Goal: Task Accomplishment & Management: Manage account settings

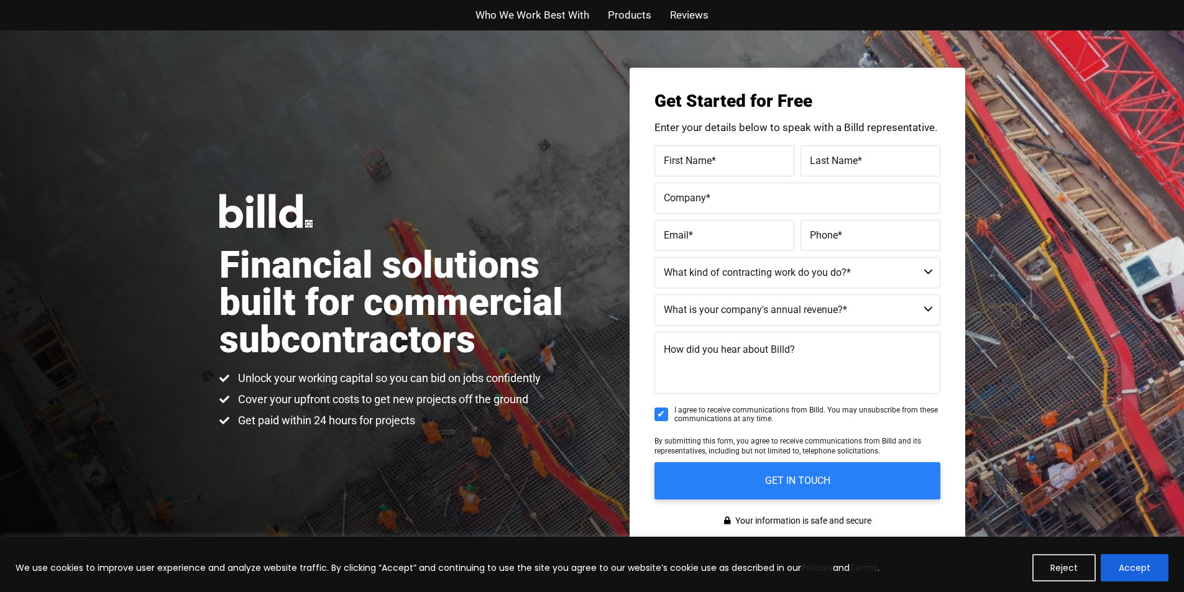
click at [1010, 322] on div "Financial solutions built for commercial subcontractors Unlock your working cap…" at bounding box center [592, 311] width 1184 height 562
click at [1129, 566] on button "Accept" at bounding box center [1135, 567] width 68 height 27
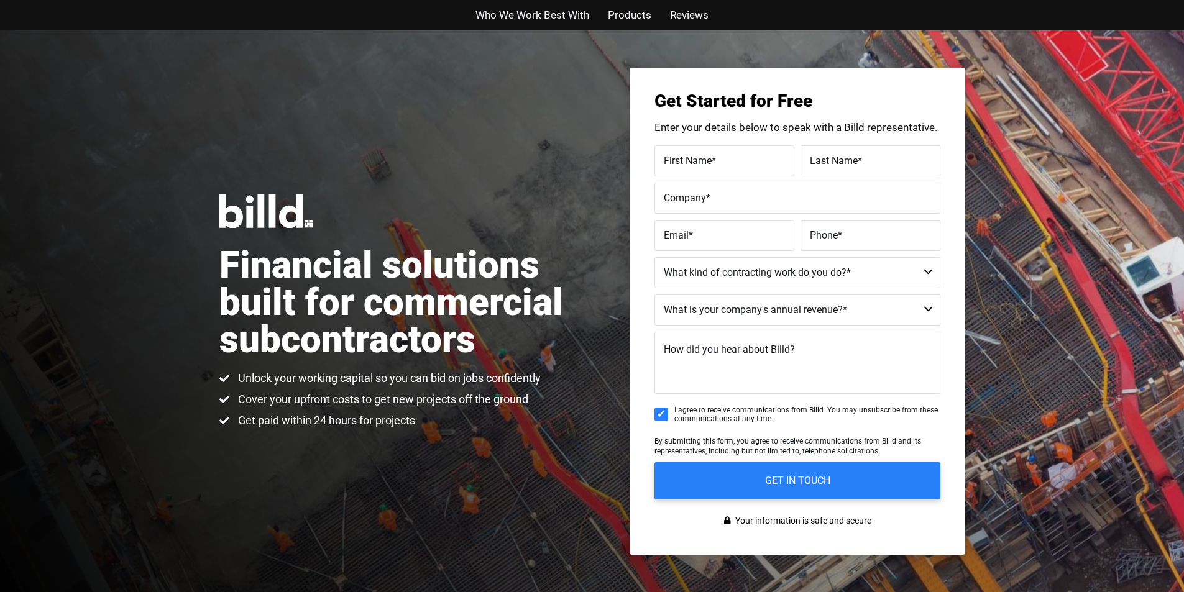
click at [492, 438] on div "Financial solutions built for commercial subcontractors Unlock your working cap…" at bounding box center [592, 311] width 1184 height 562
click at [733, 12] on ul "Who We Work Best With Products Reviews" at bounding box center [592, 15] width 727 height 18
click at [1164, 35] on div "Financial solutions built for commercial subcontractors Unlock your working cap…" at bounding box center [592, 311] width 1184 height 562
click at [1037, 216] on div "Financial solutions built for commercial subcontractors Unlock your working cap…" at bounding box center [592, 311] width 1184 height 562
drag, startPoint x: 308, startPoint y: 296, endPoint x: 112, endPoint y: 1, distance: 353.7
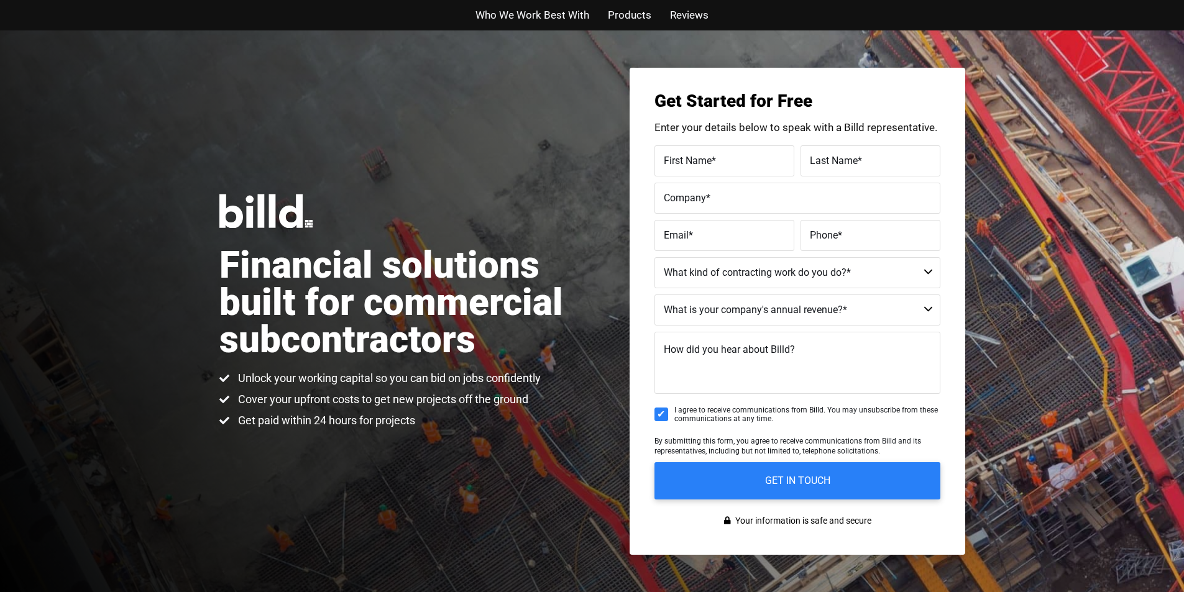
click at [308, 295] on h1 "Financial solutions built for commercial subcontractors" at bounding box center [405, 303] width 373 height 112
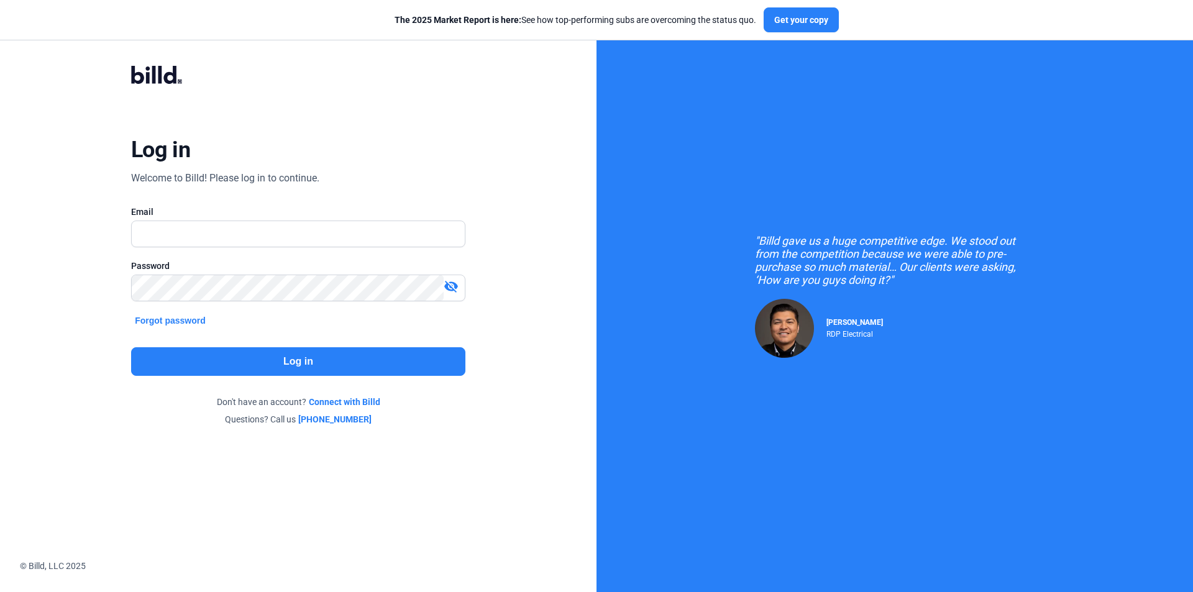
click at [219, 235] on input "text" at bounding box center [298, 233] width 333 height 25
type input "[PERSON_NAME][EMAIL_ADDRESS][DOMAIN_NAME]"
click at [111, 289] on div "Log in Welcome to Billd! Please log in to continue. Email [PERSON_NAME][EMAIL_A…" at bounding box center [297, 246] width 429 height 408
click at [290, 359] on button "Log in" at bounding box center [298, 361] width 334 height 29
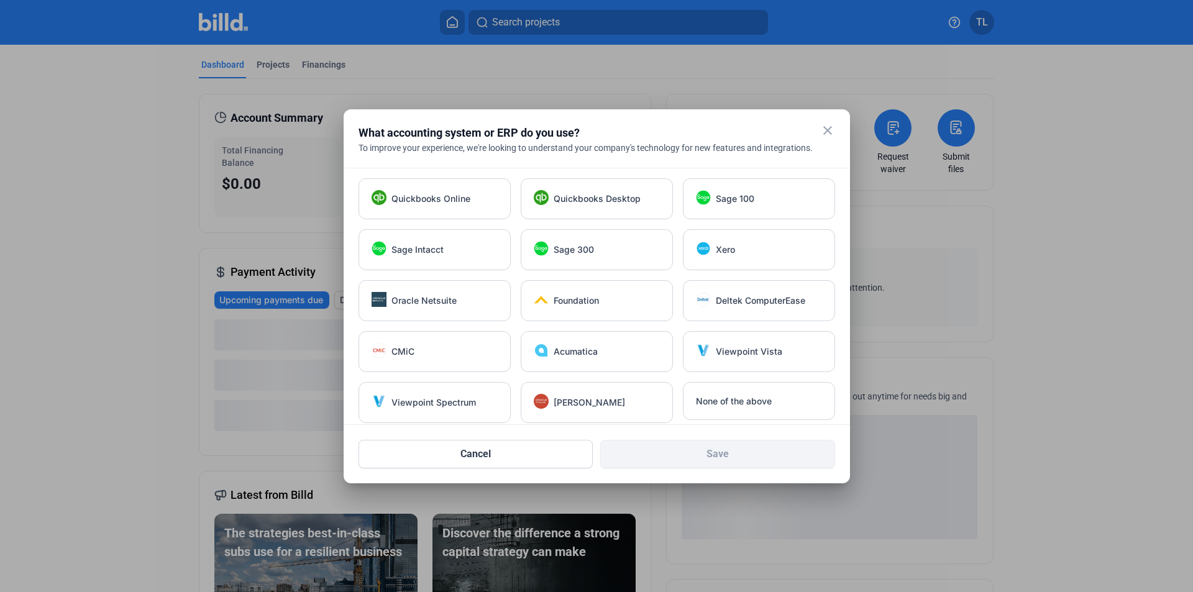
drag, startPoint x: 832, startPoint y: 127, endPoint x: 797, endPoint y: 130, distance: 34.9
click at [832, 127] on mat-icon "close" at bounding box center [827, 130] width 15 height 15
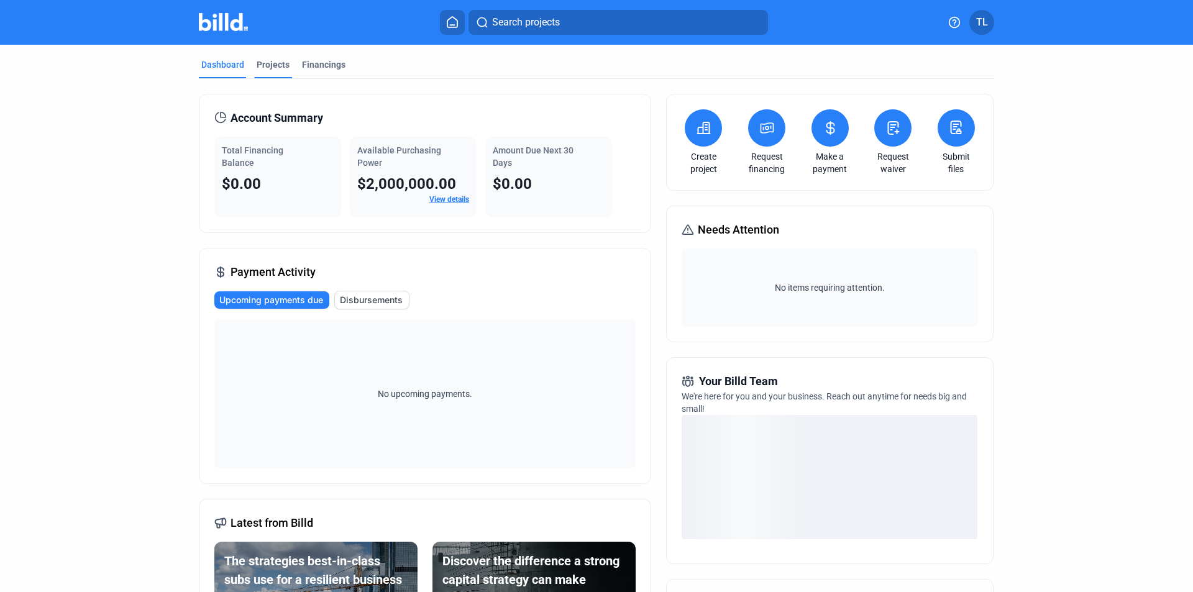
click at [267, 62] on div "Projects" at bounding box center [273, 64] width 33 height 12
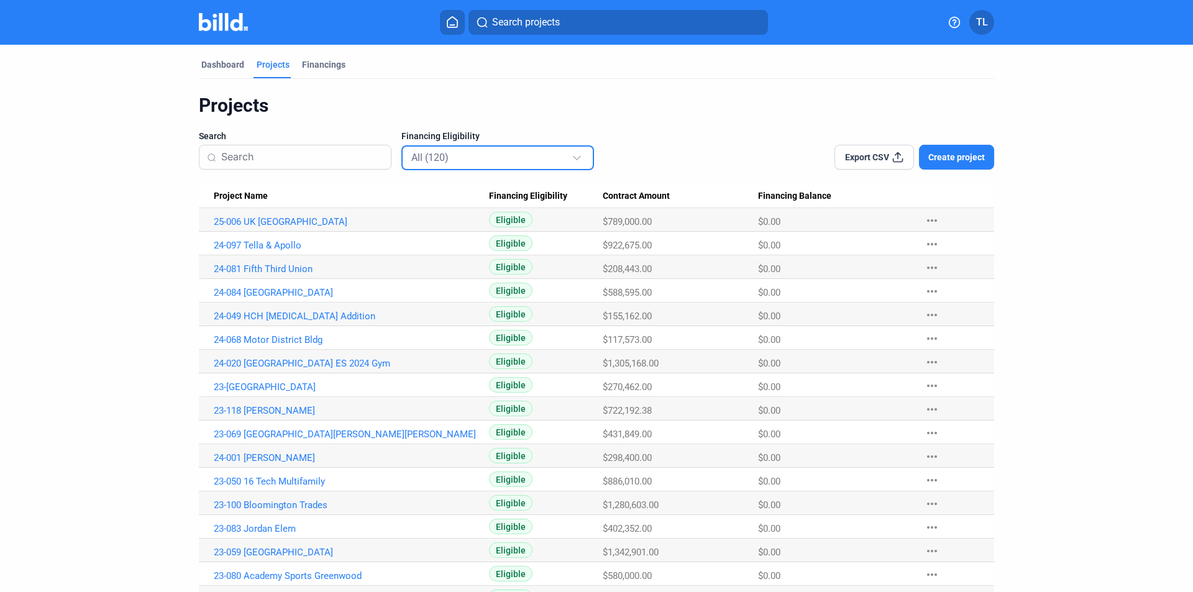
click at [483, 154] on div "All (120)" at bounding box center [491, 157] width 160 height 16
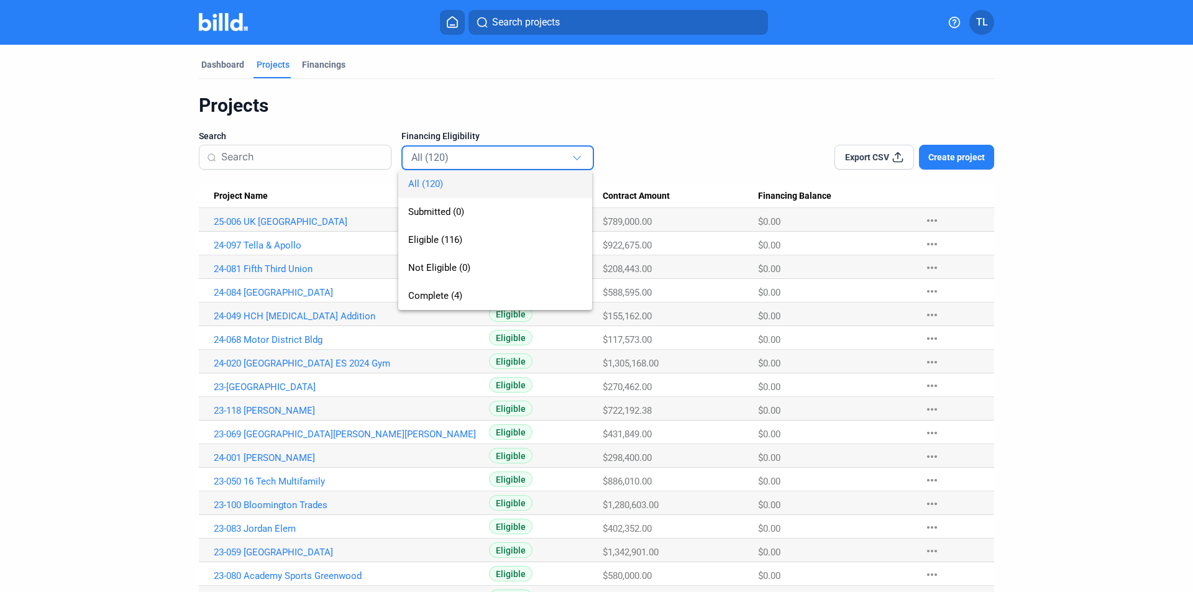
click at [447, 180] on span "All (120)" at bounding box center [495, 184] width 174 height 28
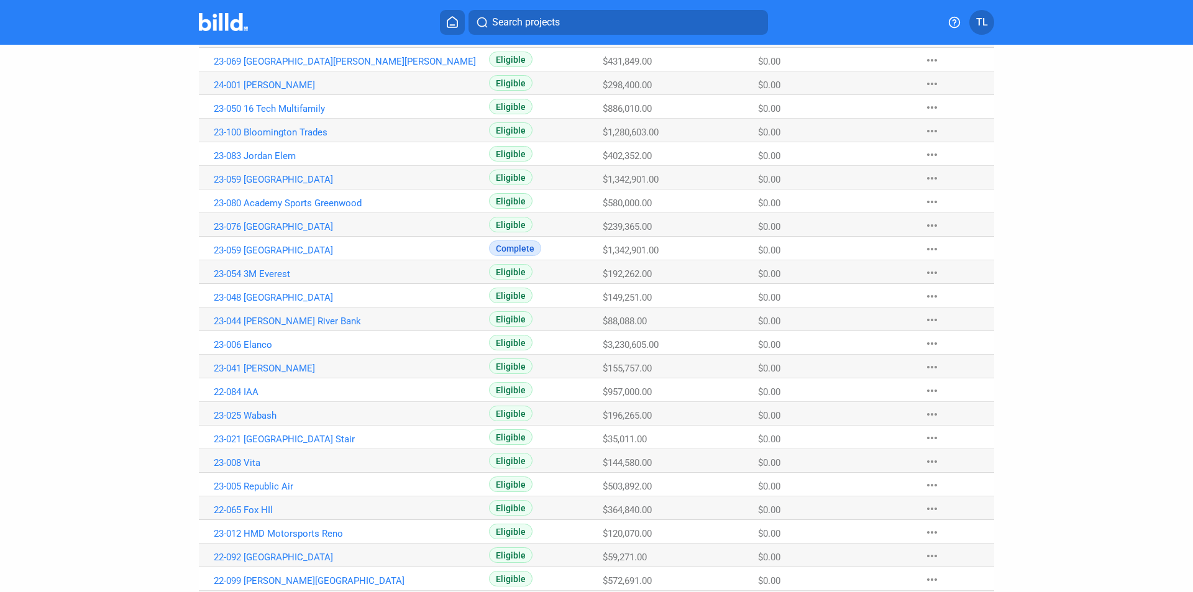
scroll to position [623, 0]
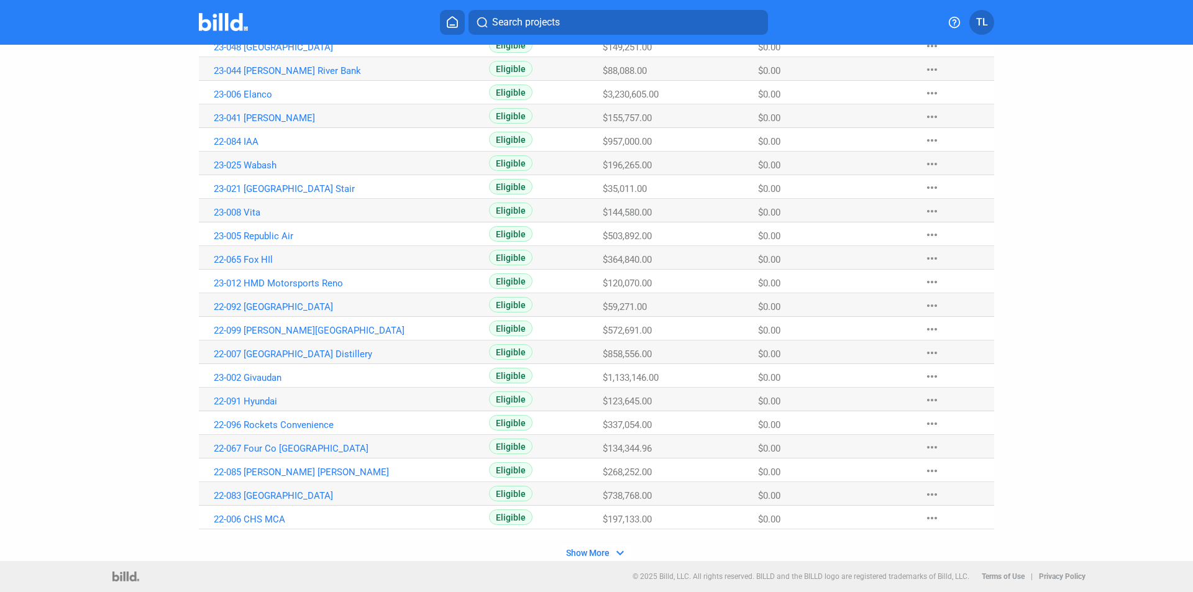
click at [591, 544] on custom-table-v2 "Project Name Financing Eligibility Contract Amount Financing Balance 25-006 [GE…" at bounding box center [597, 61] width 796 height 1000
click at [587, 548] on span "Show More" at bounding box center [588, 553] width 44 height 10
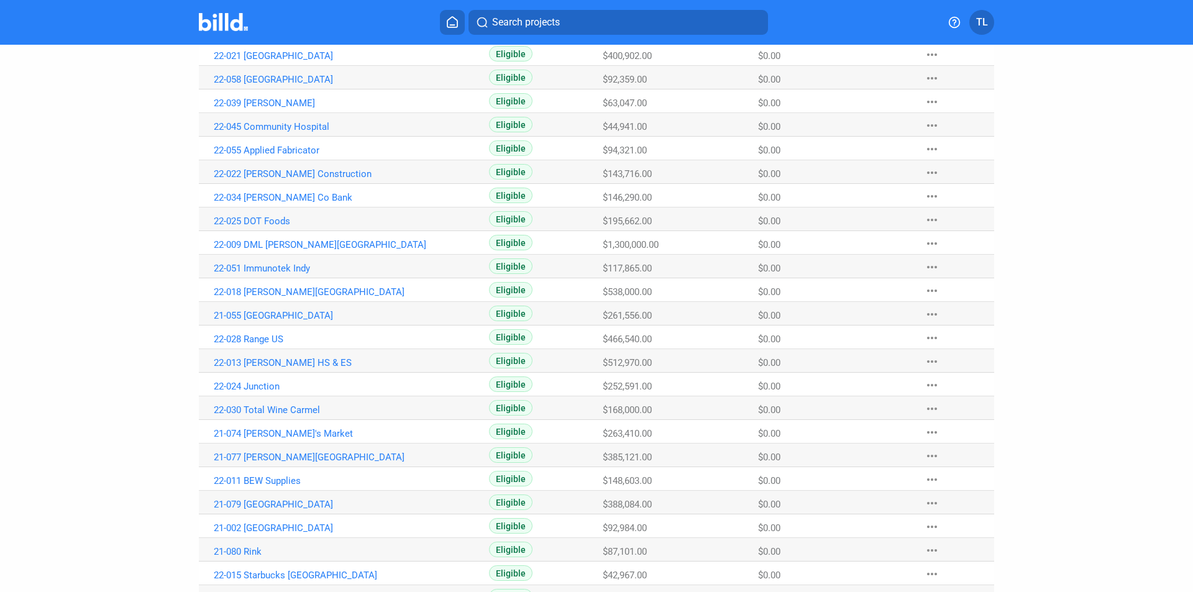
scroll to position [1568, 0]
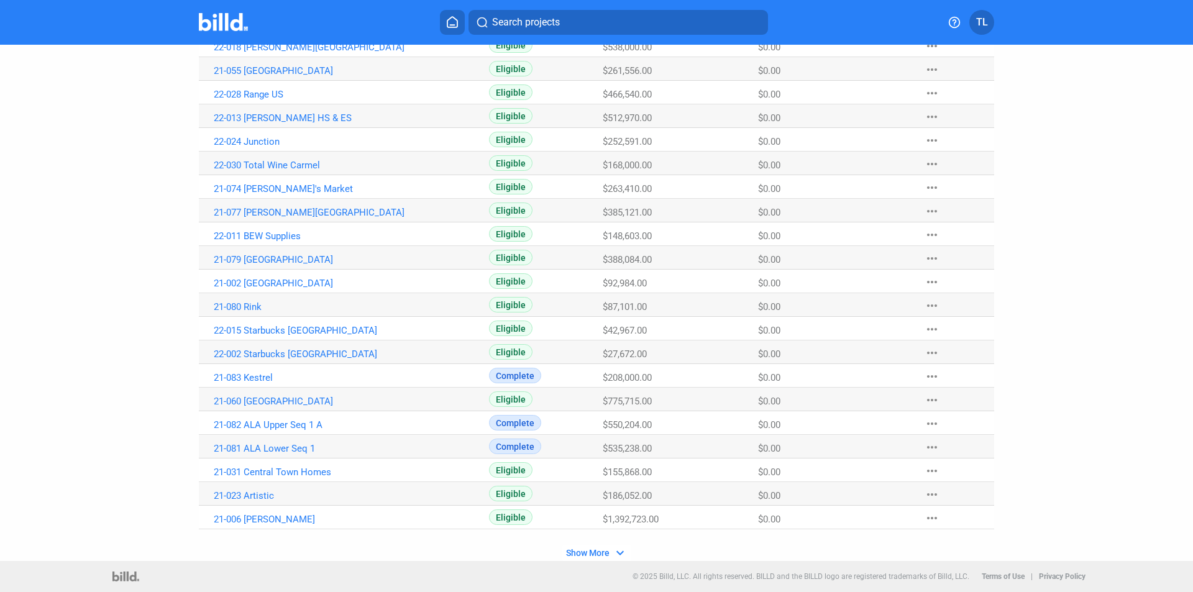
click at [594, 553] on span "Show More" at bounding box center [588, 553] width 44 height 10
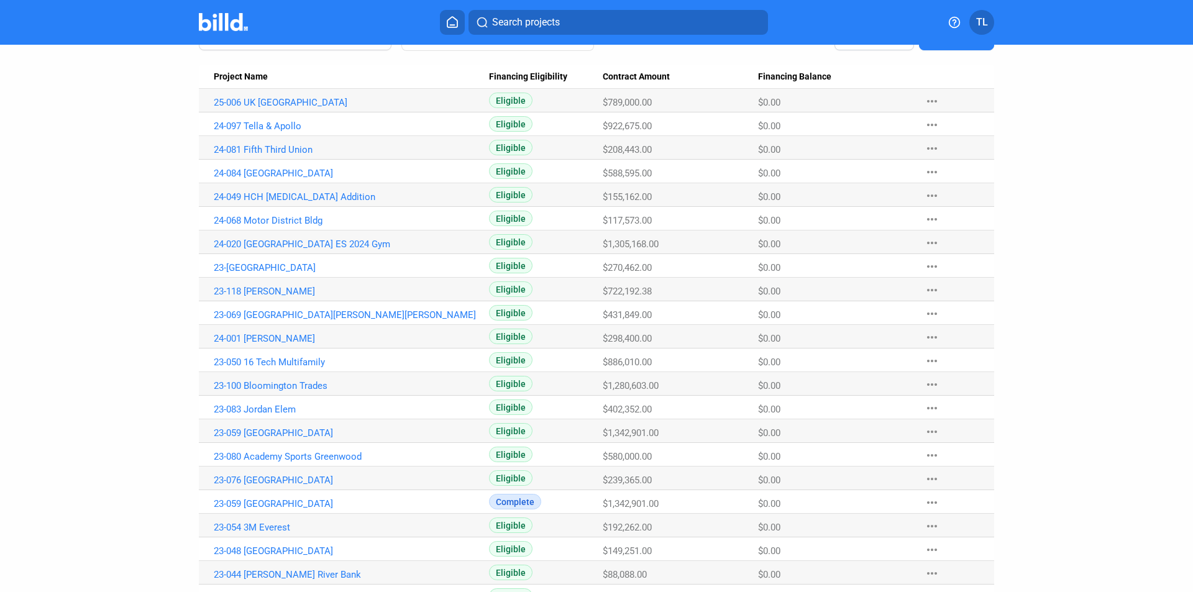
scroll to position [0, 0]
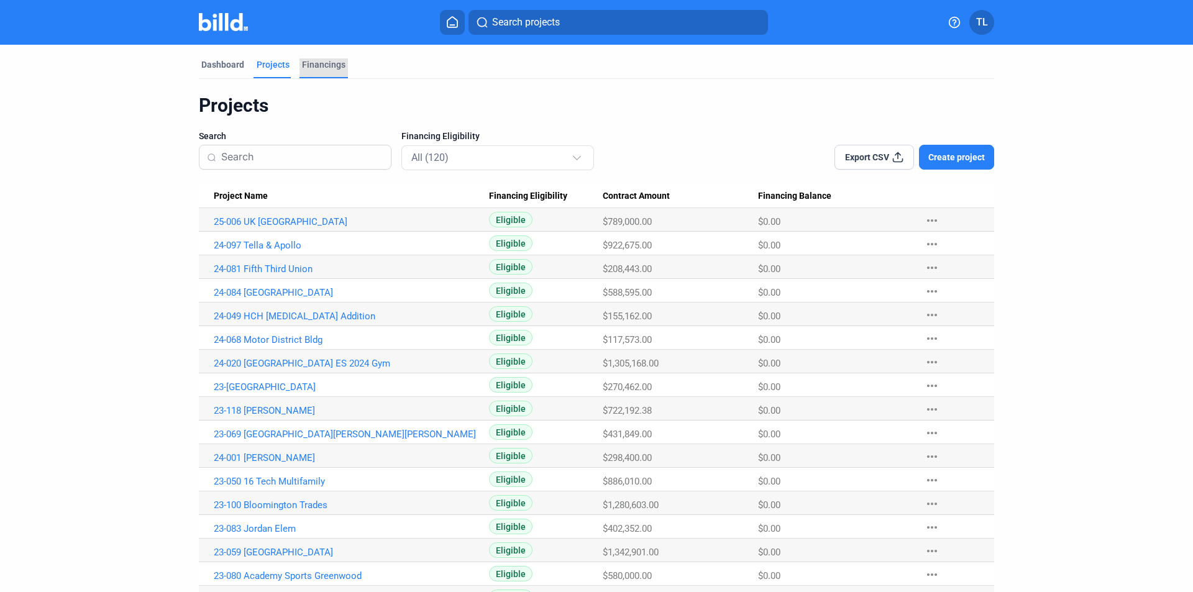
click at [308, 60] on div "Financings" at bounding box center [324, 64] width 44 height 12
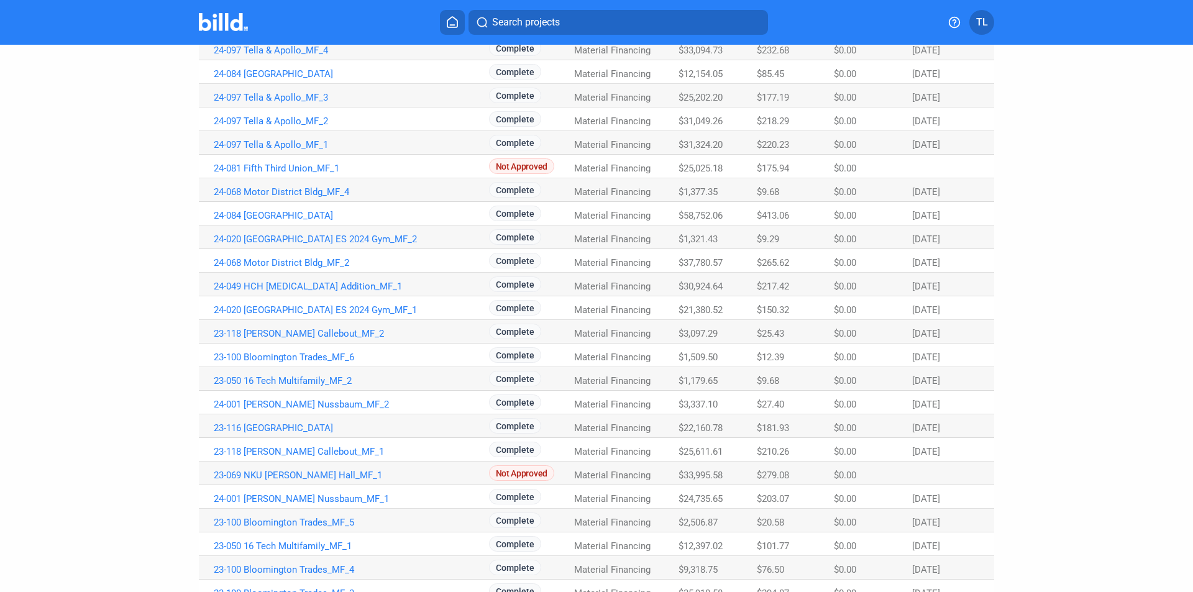
scroll to position [186, 0]
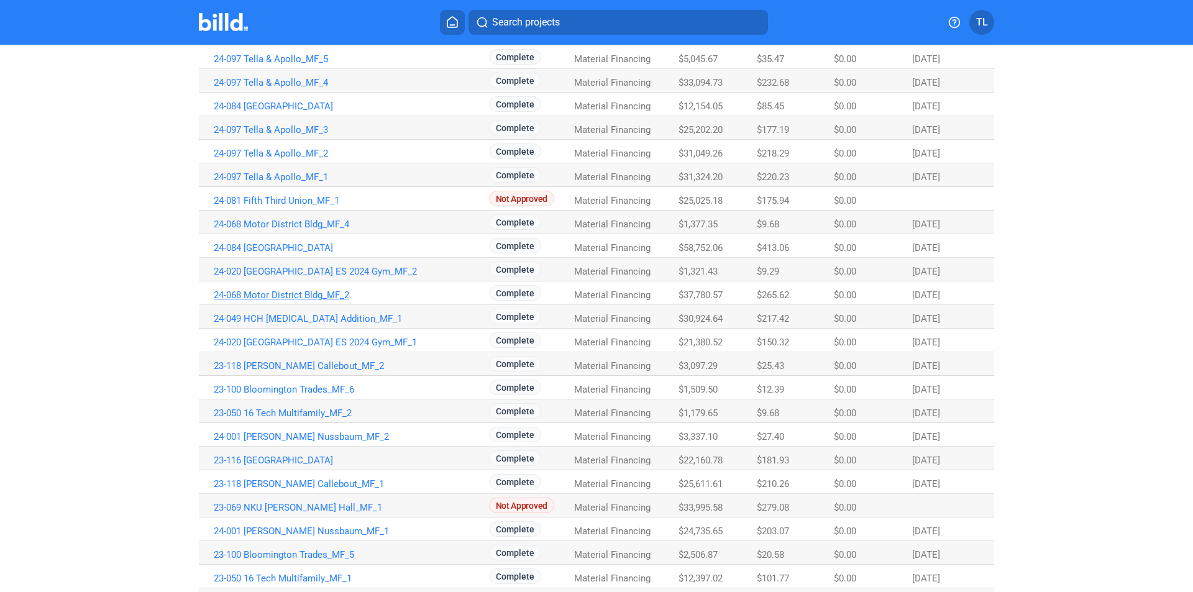
click at [313, 295] on link "24-068 Motor District Bldg_MF_2" at bounding box center [351, 295] width 275 height 11
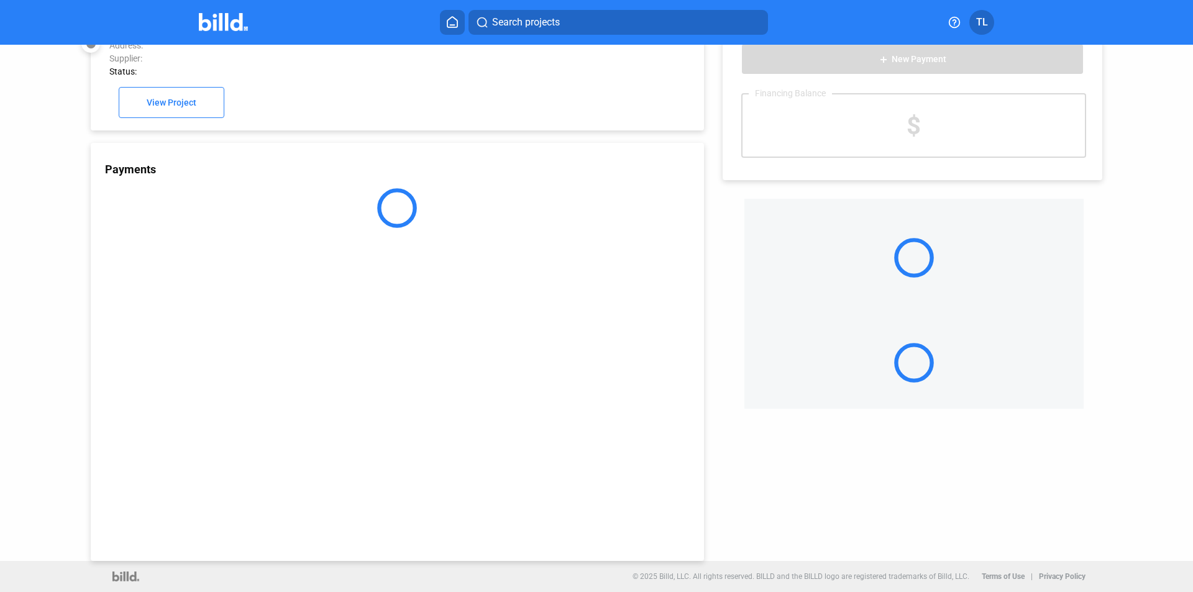
scroll to position [34, 0]
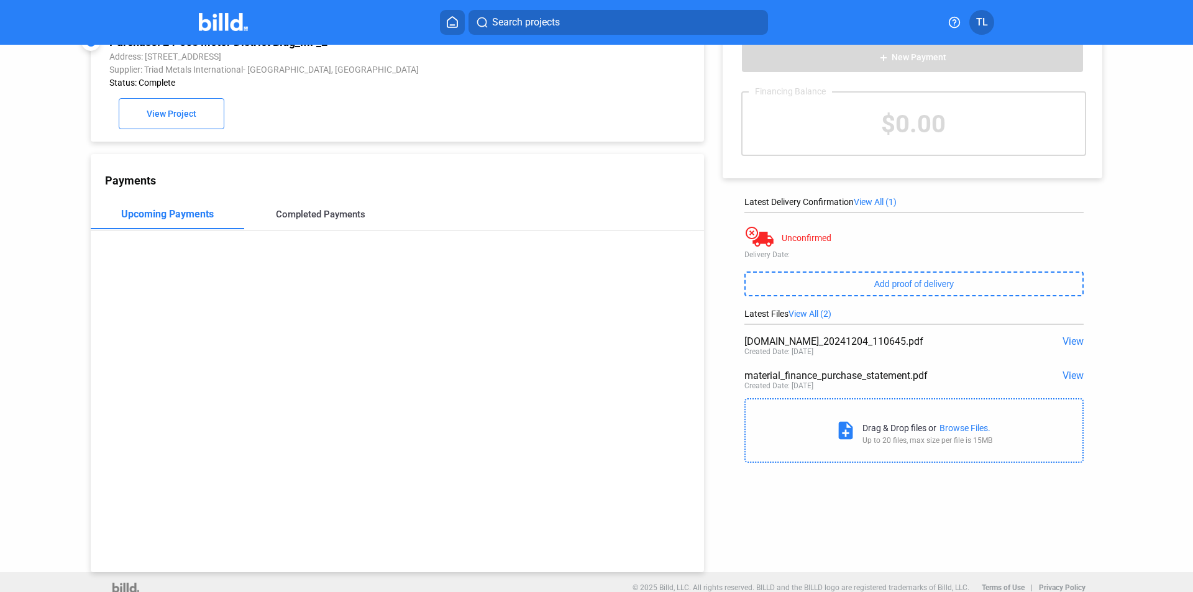
click at [328, 218] on div "Completed Payments" at bounding box center [321, 214] width 90 height 11
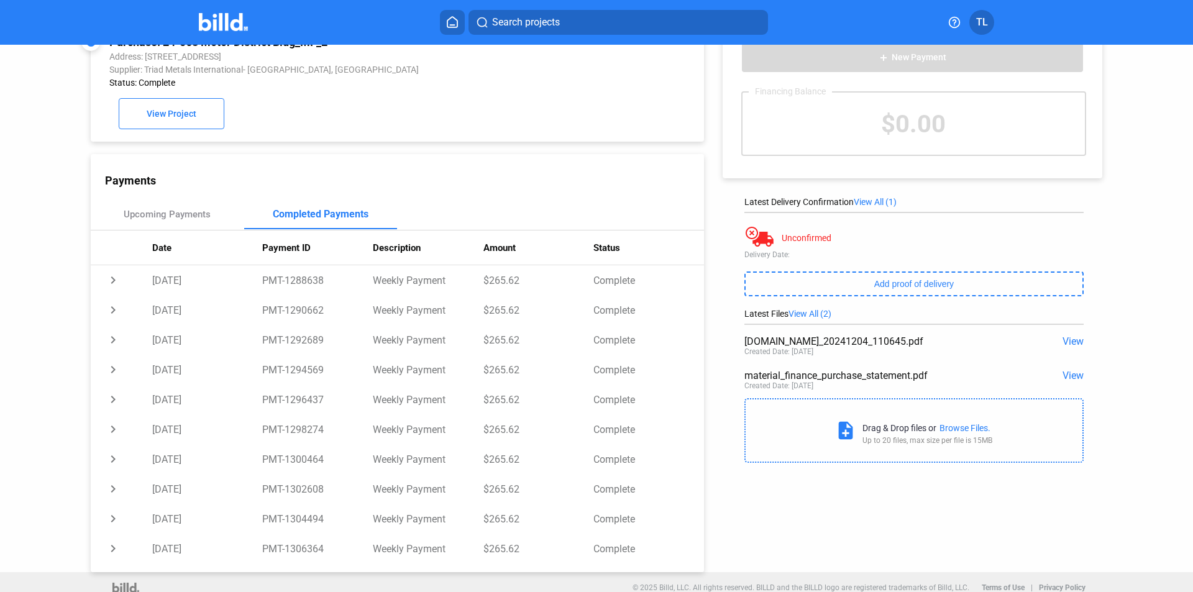
scroll to position [0, 0]
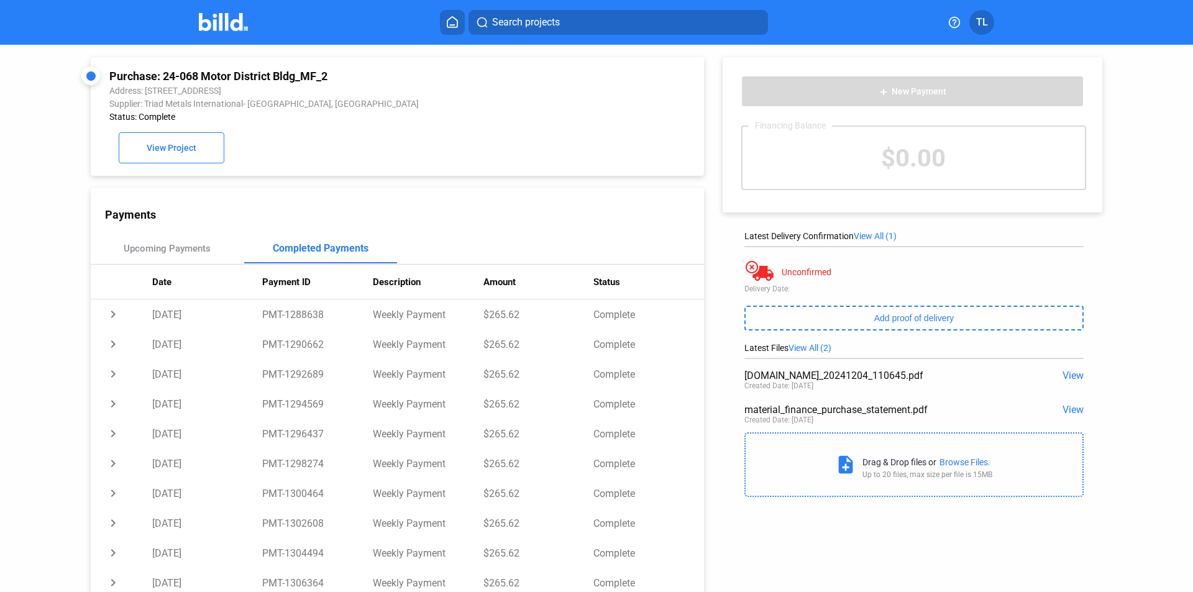
click at [221, 24] on img at bounding box center [223, 22] width 49 height 18
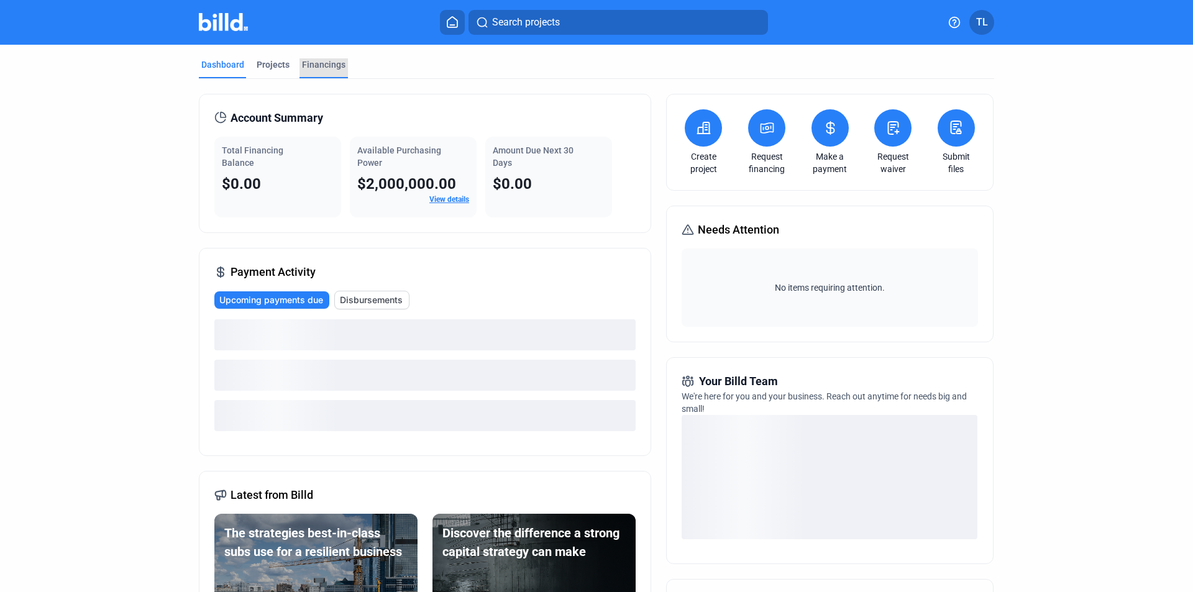
click at [324, 64] on div "Financings" at bounding box center [324, 64] width 44 height 12
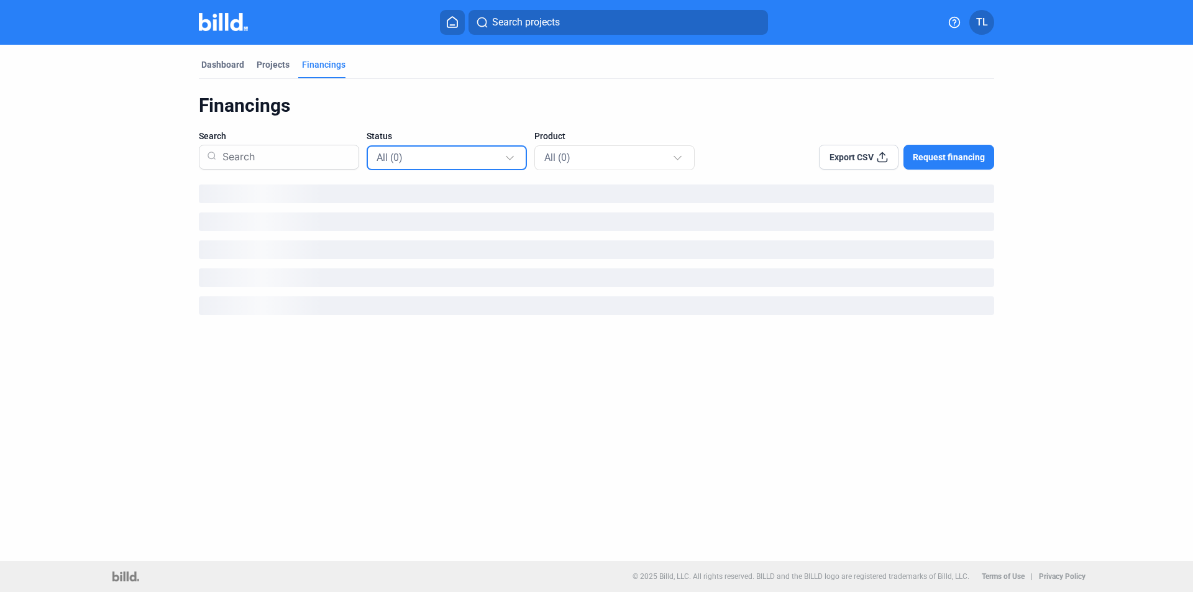
click at [471, 159] on div "All (0)" at bounding box center [441, 157] width 128 height 16
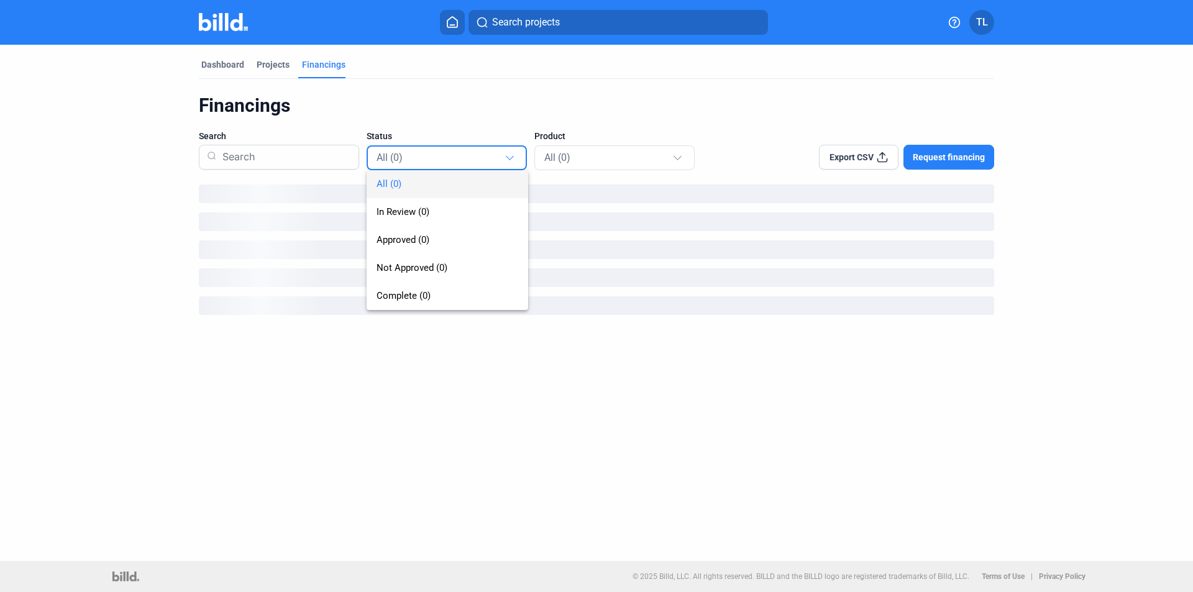
click at [398, 185] on span "All (0)" at bounding box center [389, 183] width 25 height 11
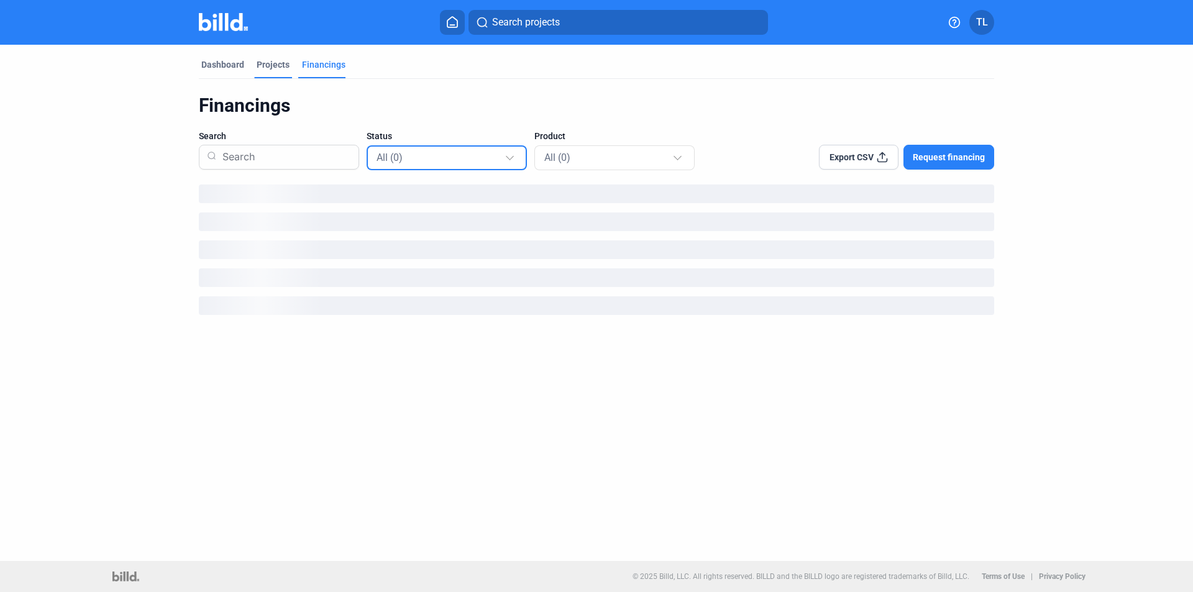
click at [220, 65] on div "Dashboard" at bounding box center [222, 64] width 43 height 12
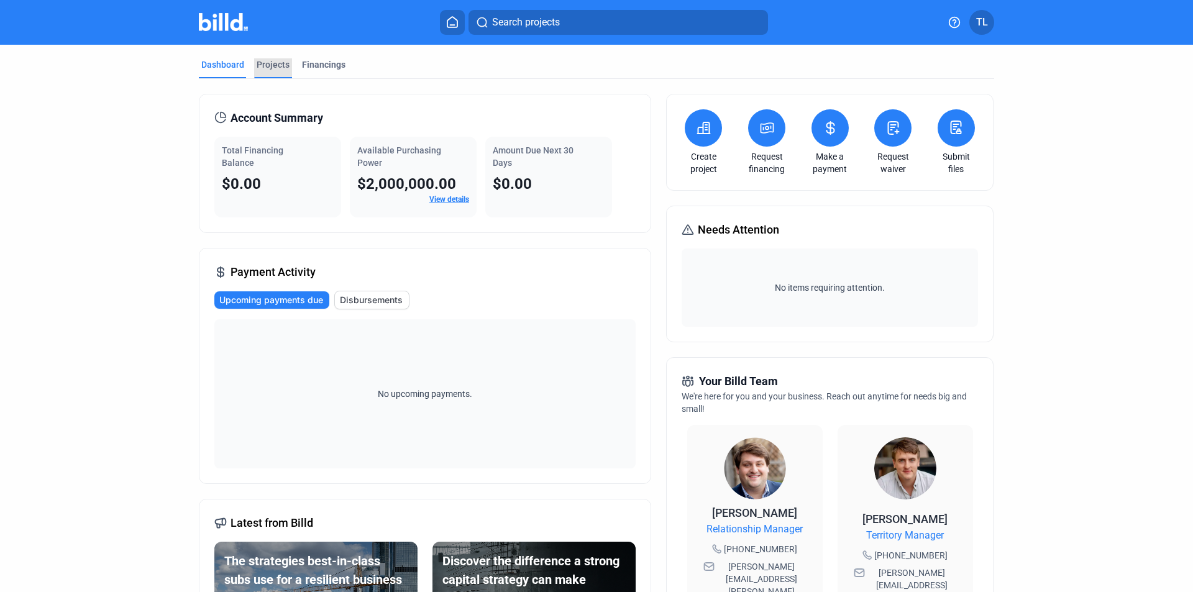
click at [272, 64] on div "Projects" at bounding box center [273, 64] width 33 height 12
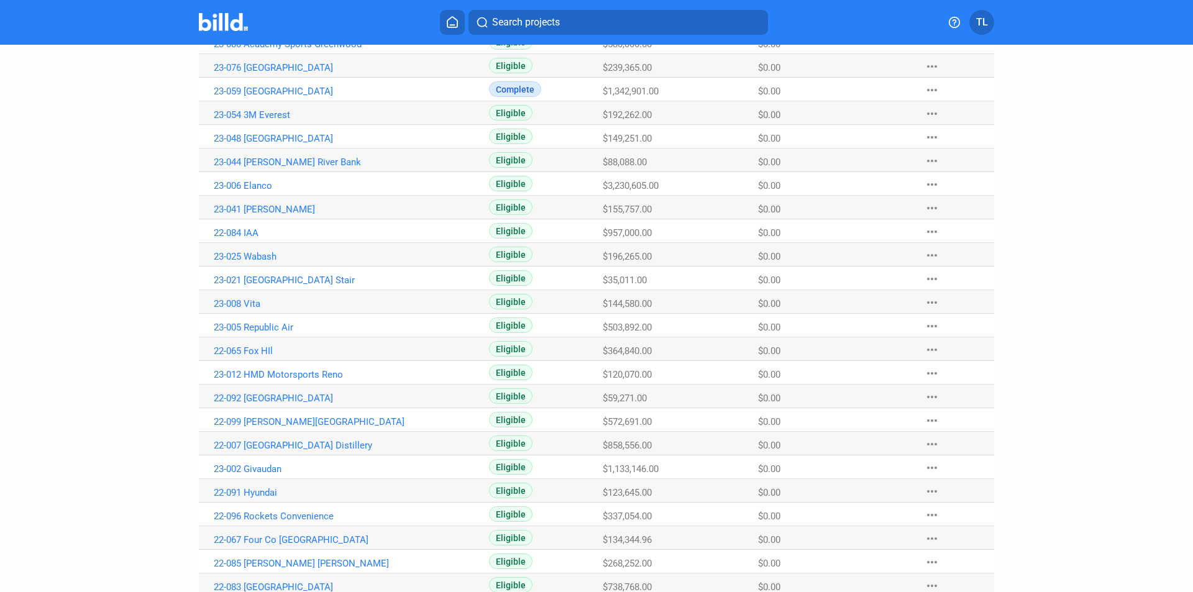
scroll to position [623, 0]
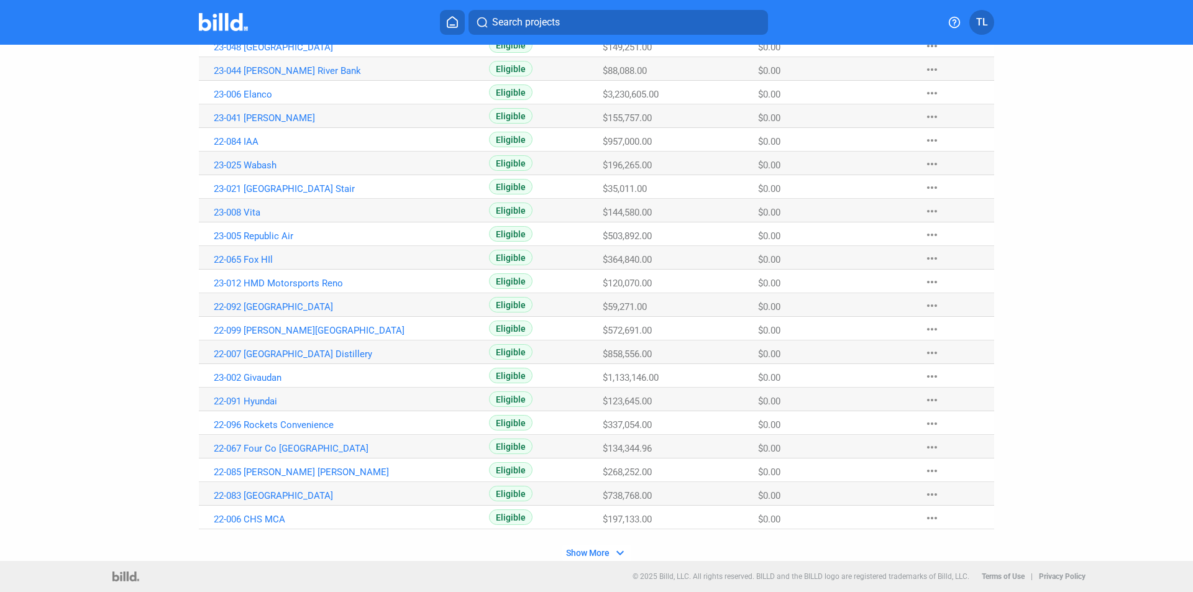
click at [594, 553] on span "Show More" at bounding box center [588, 553] width 44 height 10
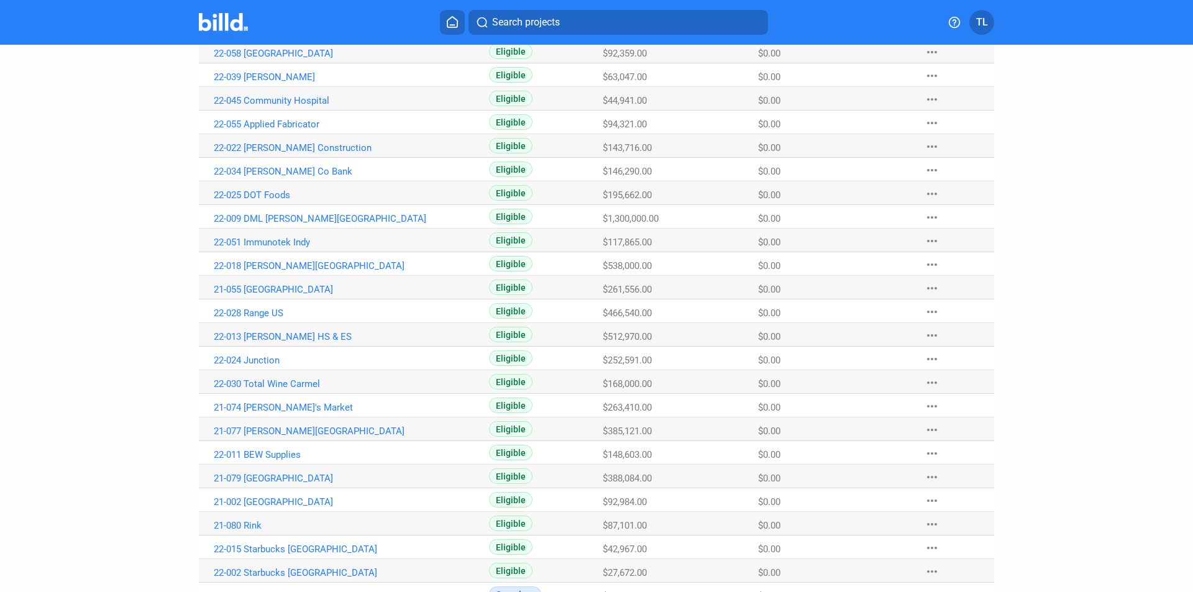
scroll to position [1568, 0]
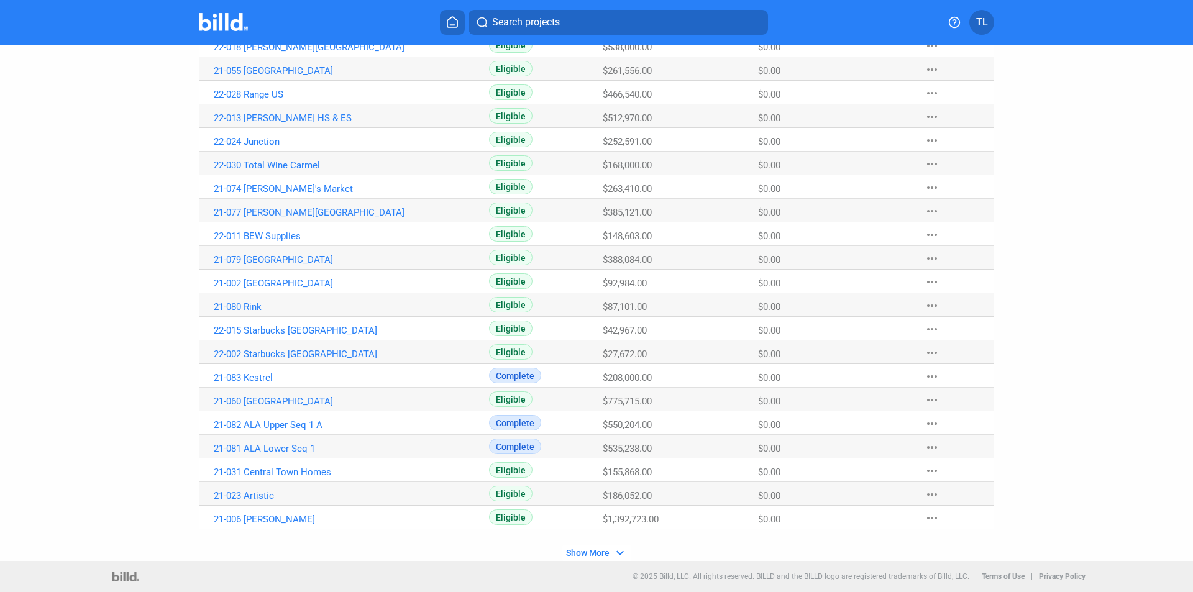
click at [595, 548] on span "Show More" at bounding box center [588, 553] width 44 height 10
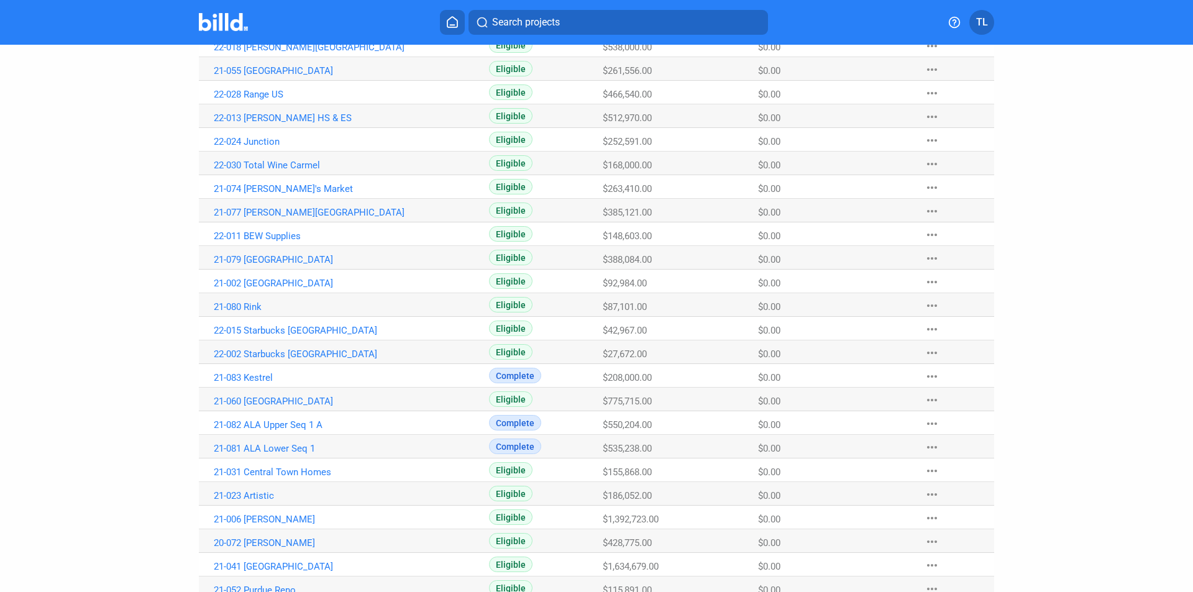
click at [594, 551] on Eligibility "Eligible" at bounding box center [546, 542] width 114 height 24
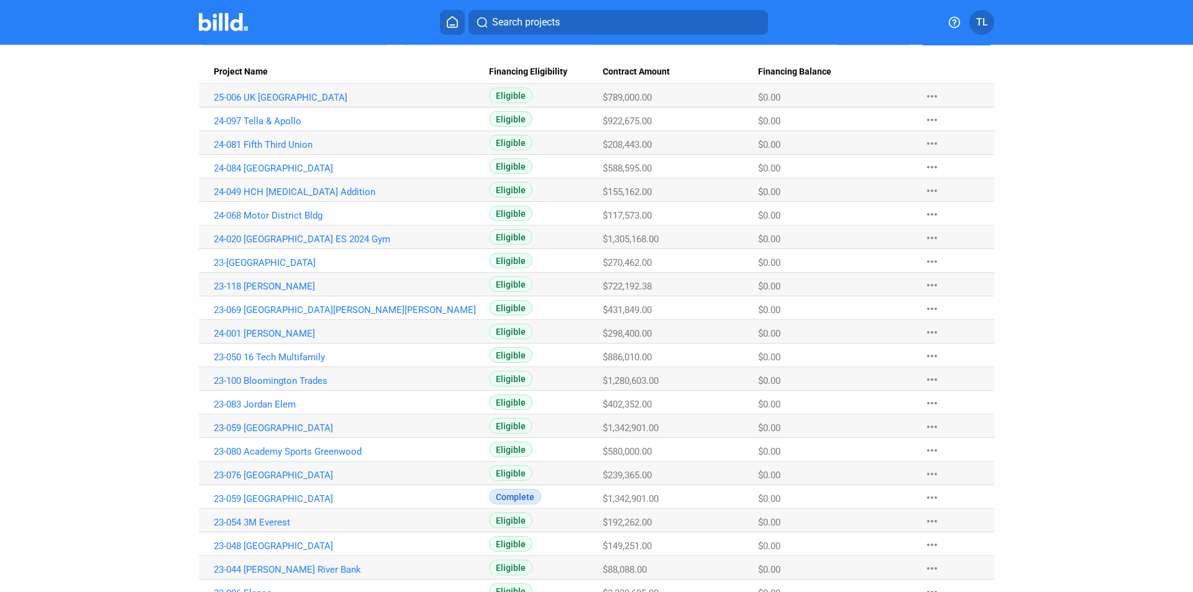
scroll to position [0, 0]
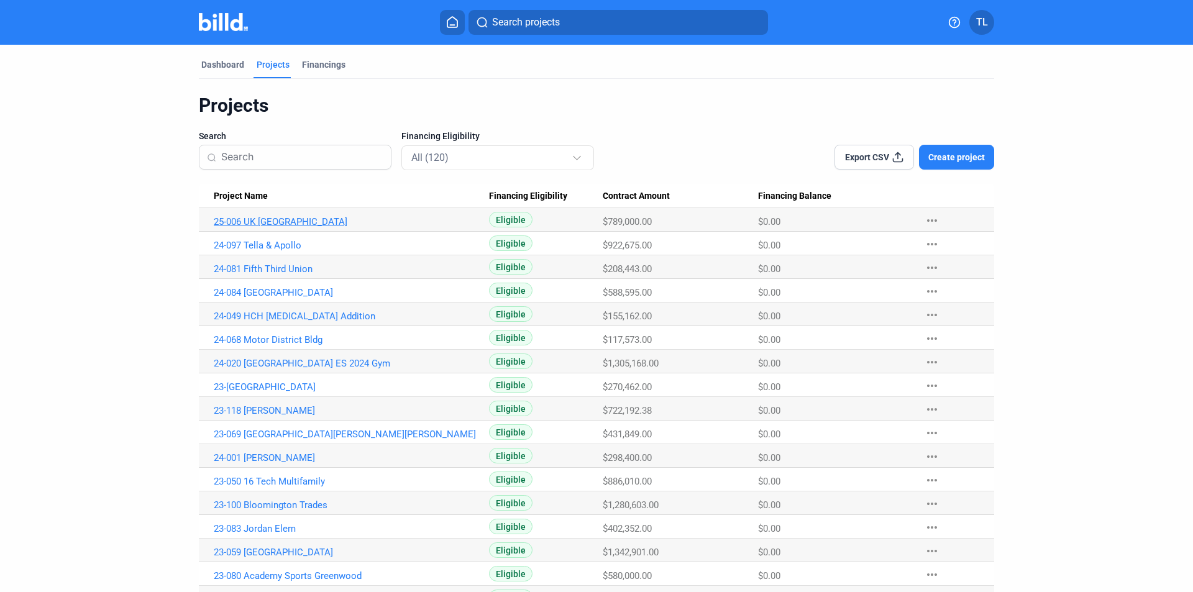
click at [259, 221] on link "25-006 UK [GEOGRAPHIC_DATA]" at bounding box center [351, 221] width 275 height 11
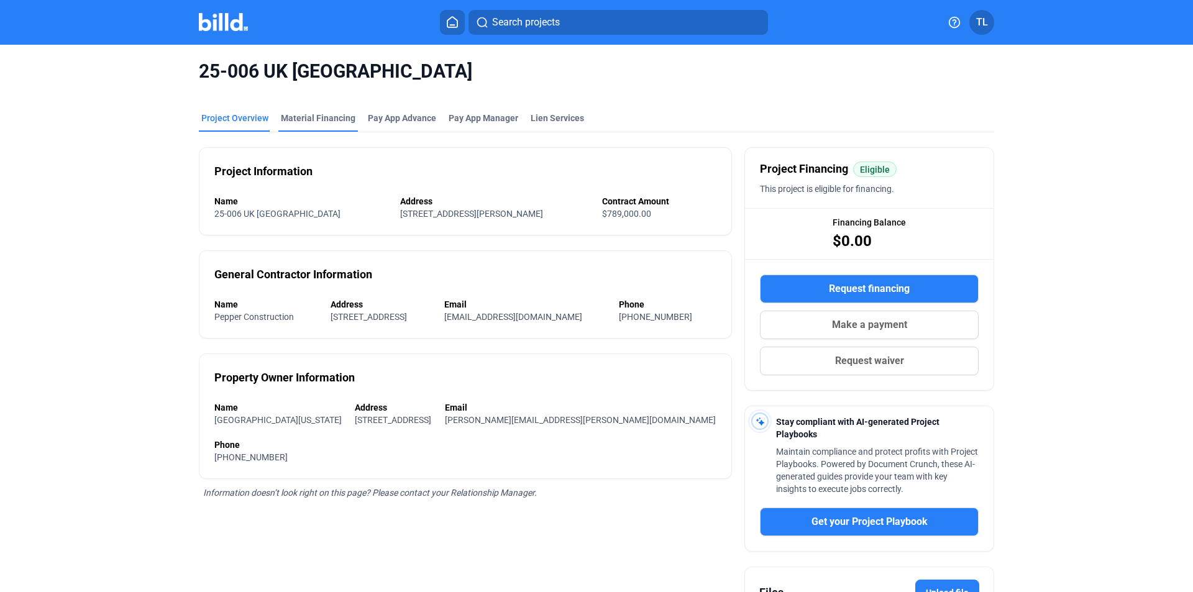
click at [298, 115] on div "Material Financing" at bounding box center [318, 118] width 75 height 12
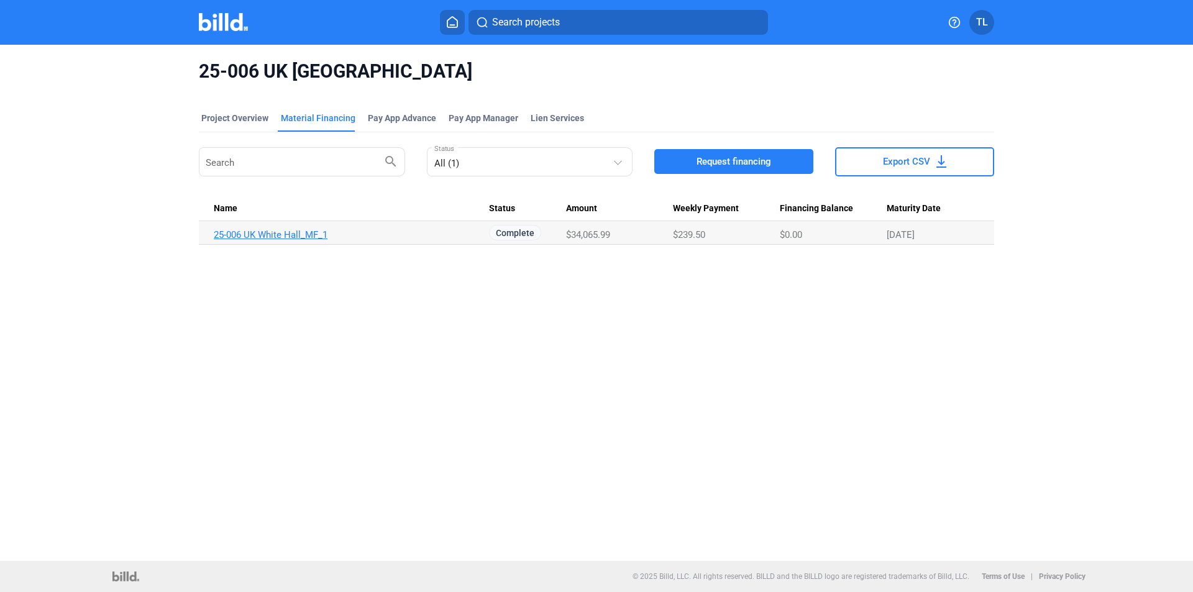
click at [305, 232] on link "25-006 UK White Hall_MF_1" at bounding box center [351, 234] width 275 height 11
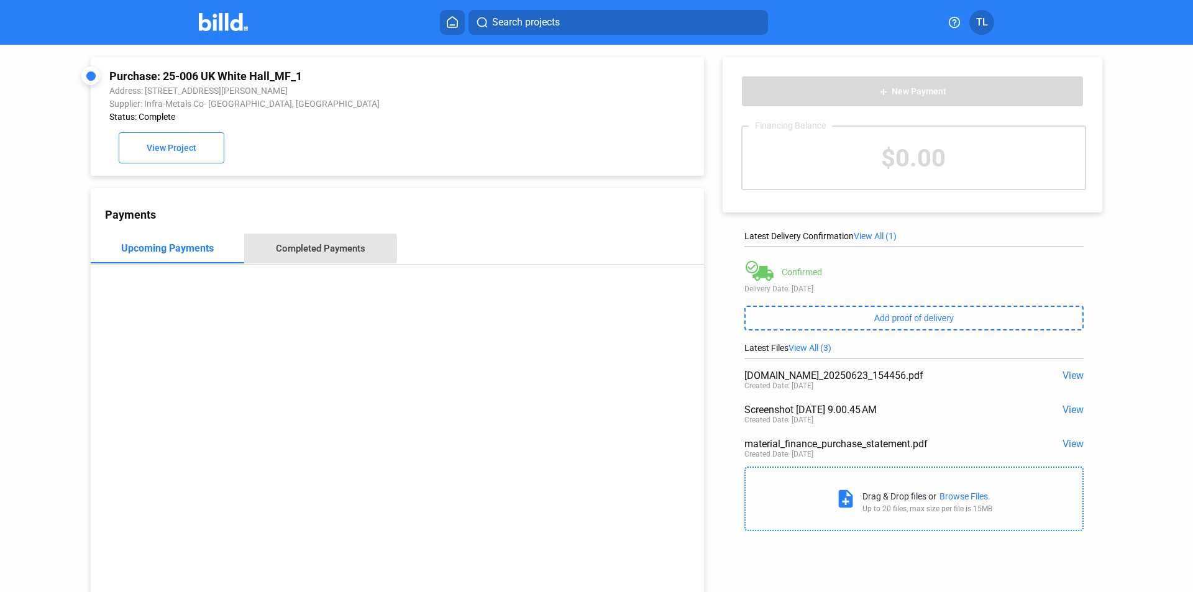
click at [308, 252] on div "Completed Payments" at bounding box center [321, 248] width 90 height 11
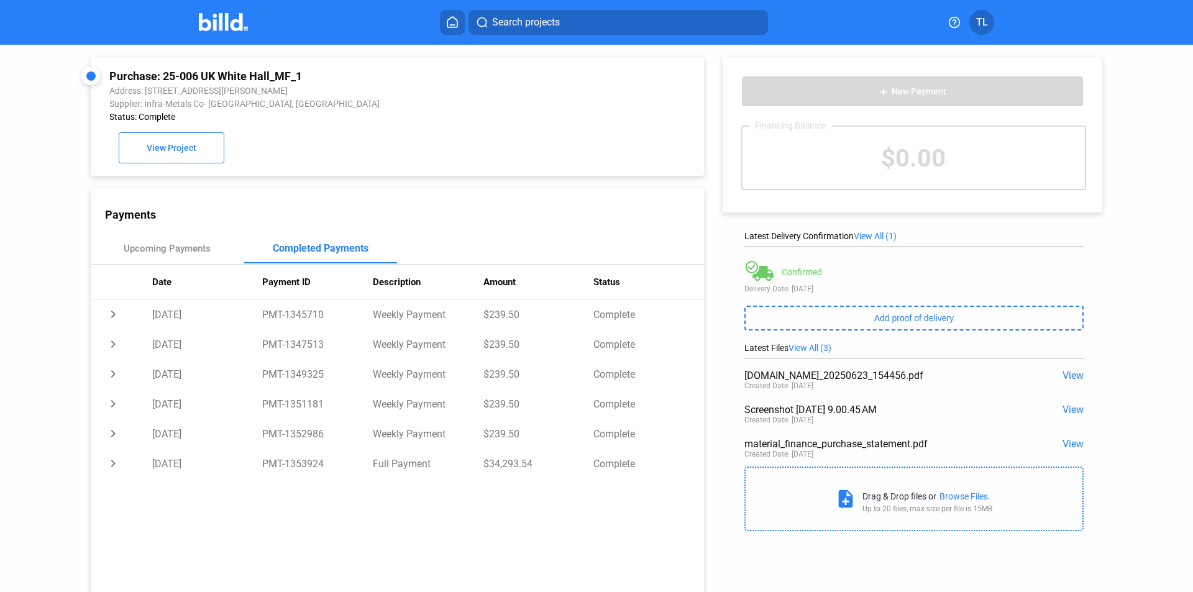
click at [227, 26] on img at bounding box center [223, 22] width 49 height 18
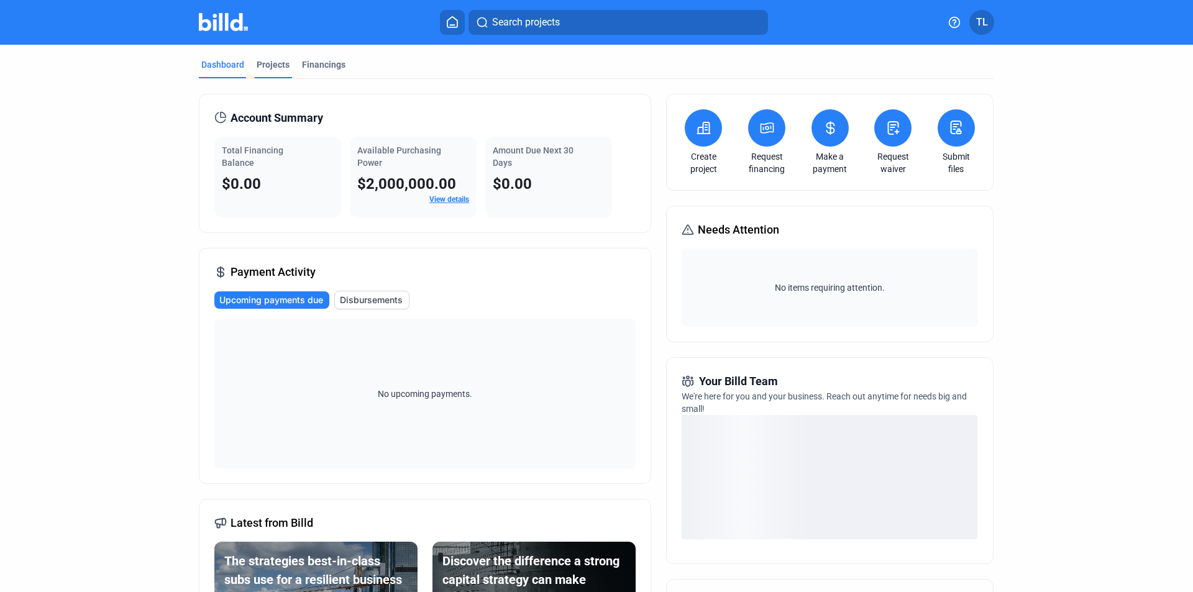
click at [262, 63] on div "Projects" at bounding box center [273, 64] width 33 height 12
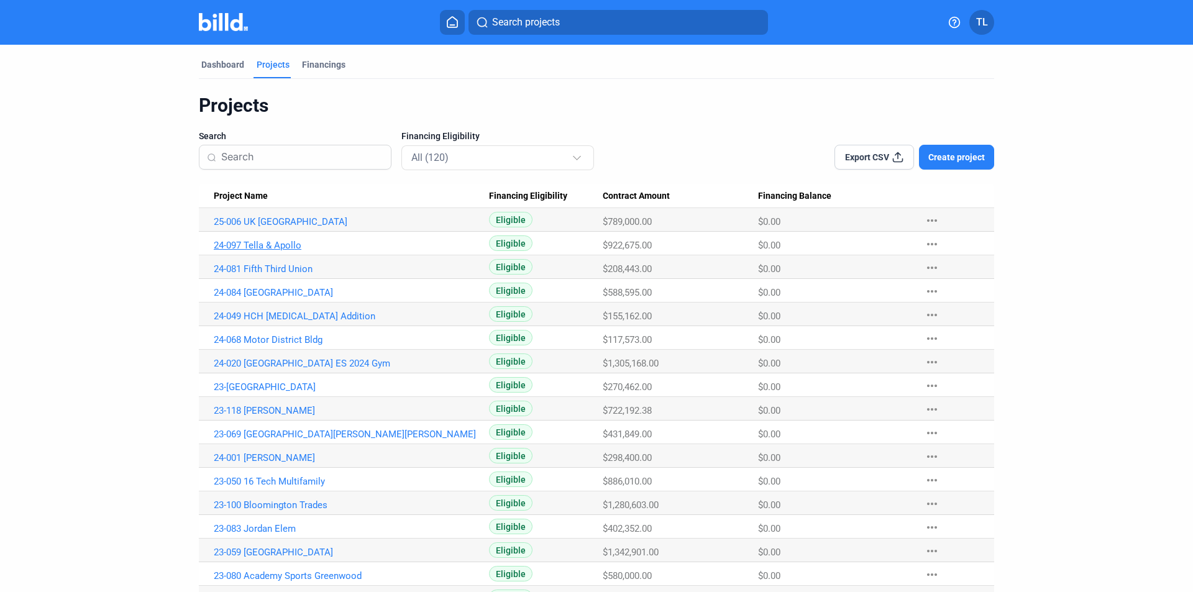
click at [267, 247] on link "24-097 Tella & Apollo" at bounding box center [351, 245] width 275 height 11
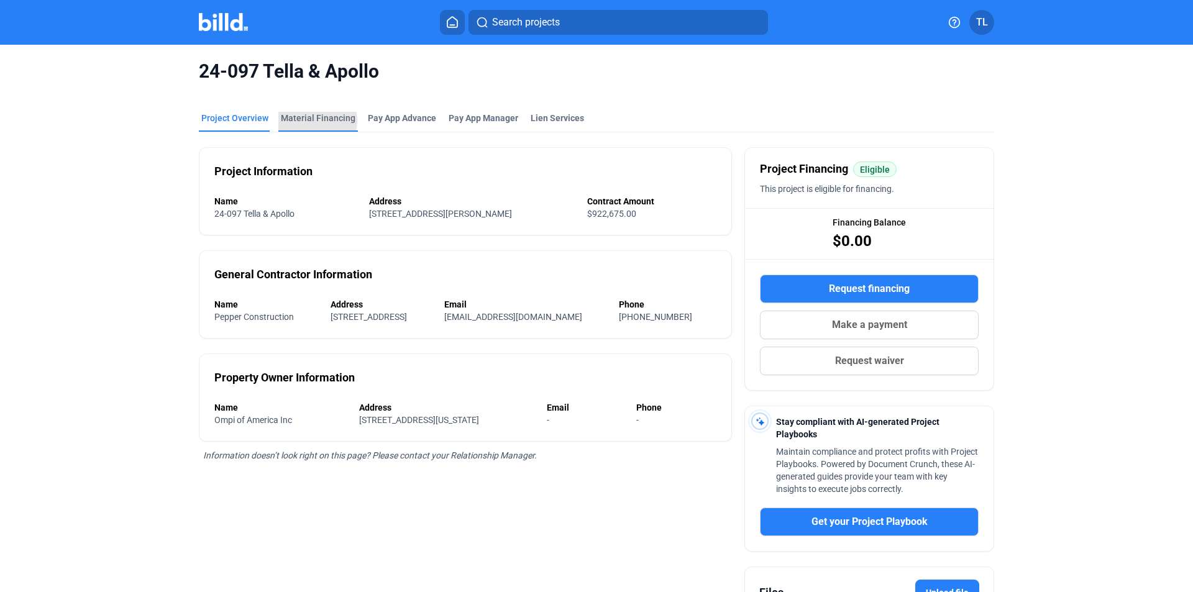
click at [306, 121] on div "Material Financing" at bounding box center [318, 118] width 75 height 12
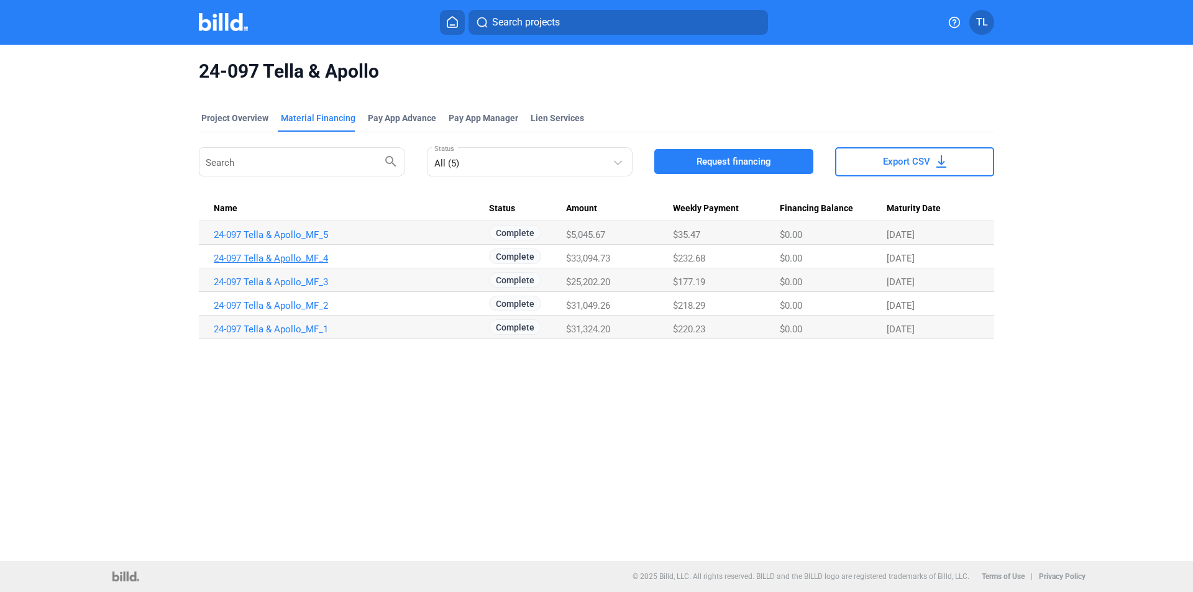
click at [303, 254] on link "24-097 Tella & Apollo_MF_4" at bounding box center [351, 258] width 275 height 11
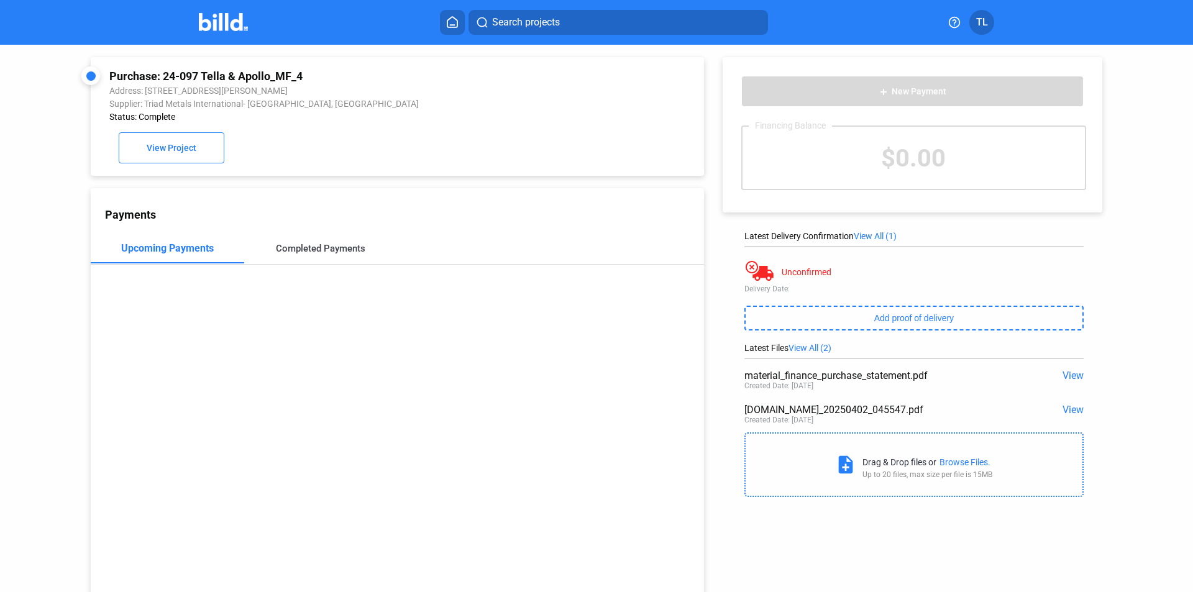
click at [330, 250] on div "Completed Payments" at bounding box center [321, 248] width 90 height 11
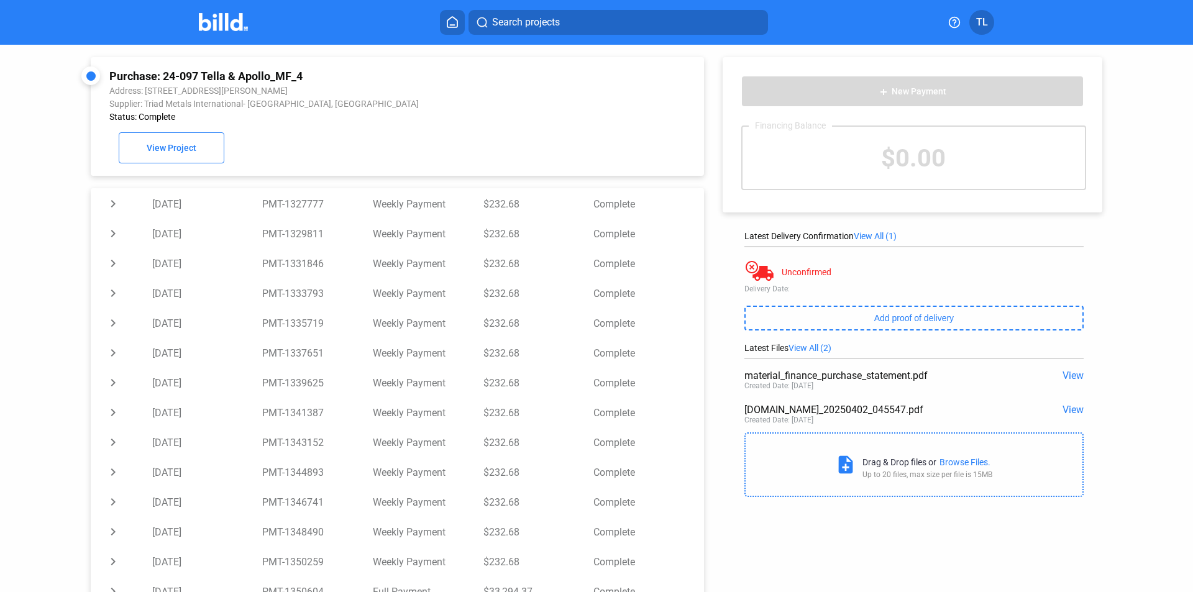
click at [224, 24] on img at bounding box center [223, 22] width 49 height 18
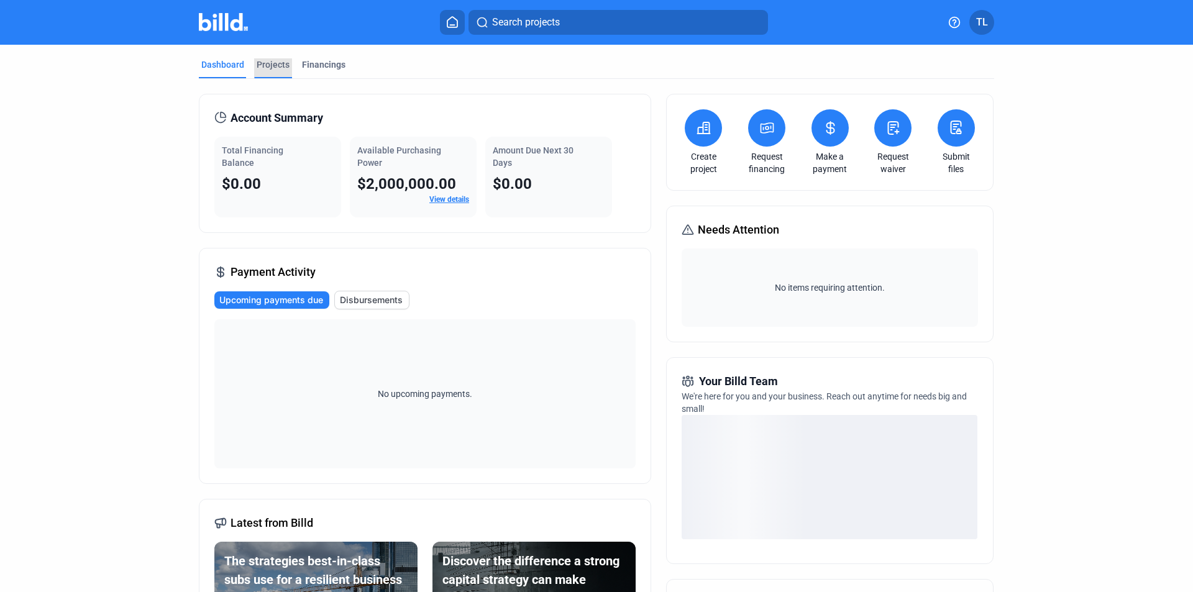
click at [270, 62] on div "Projects" at bounding box center [273, 64] width 33 height 12
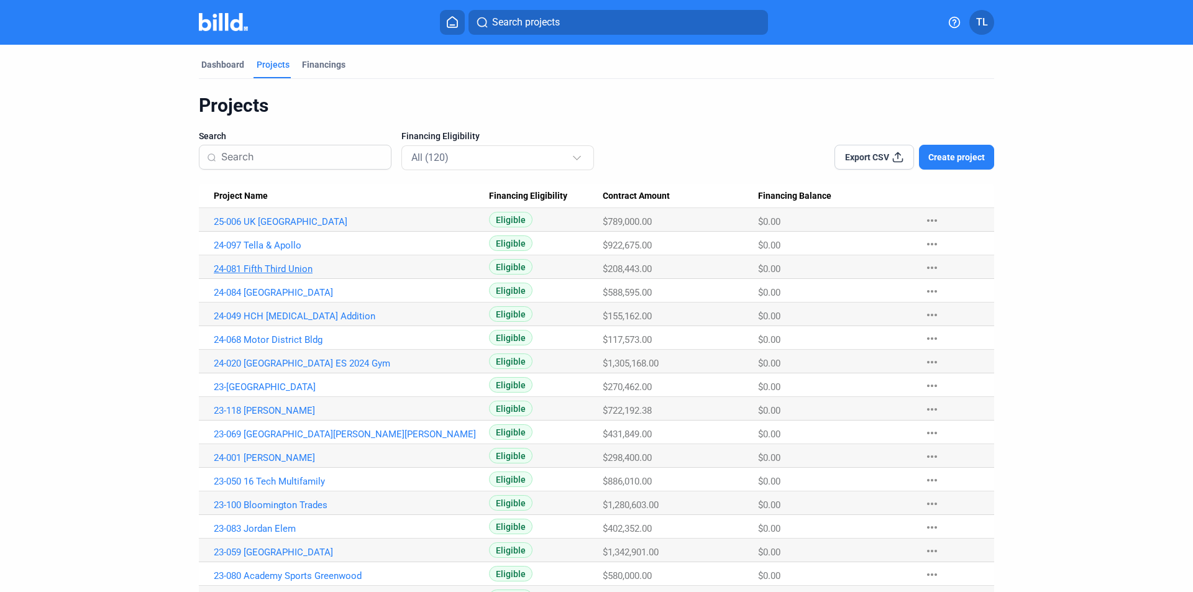
click at [259, 269] on link "24-081 Fifth Third Union" at bounding box center [351, 269] width 275 height 11
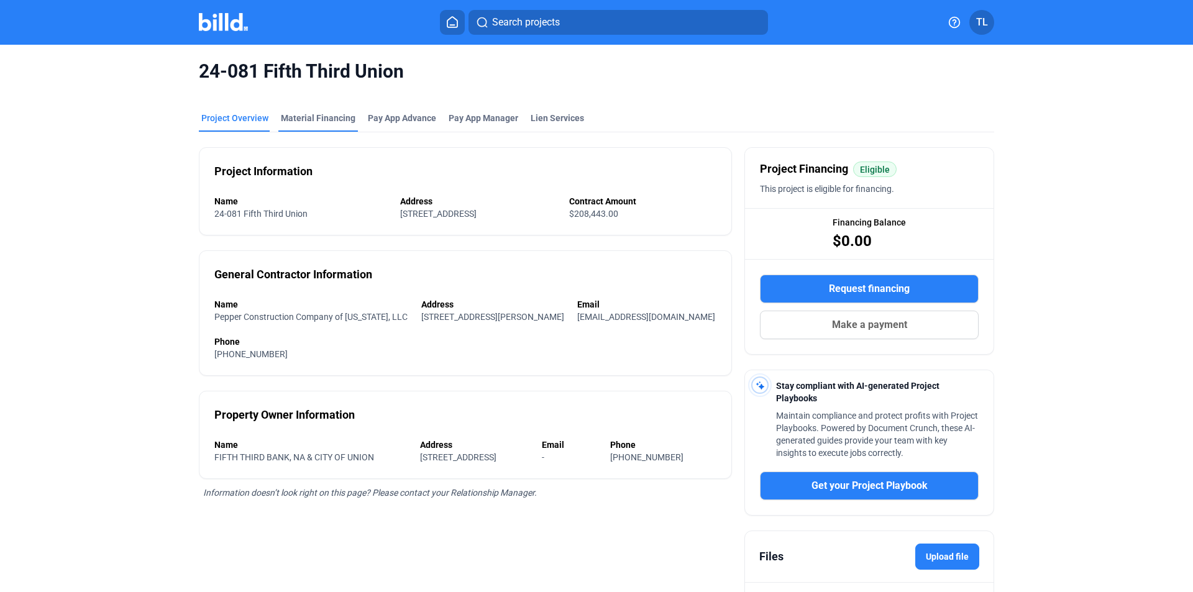
click at [314, 116] on div "Material Financing" at bounding box center [318, 118] width 75 height 12
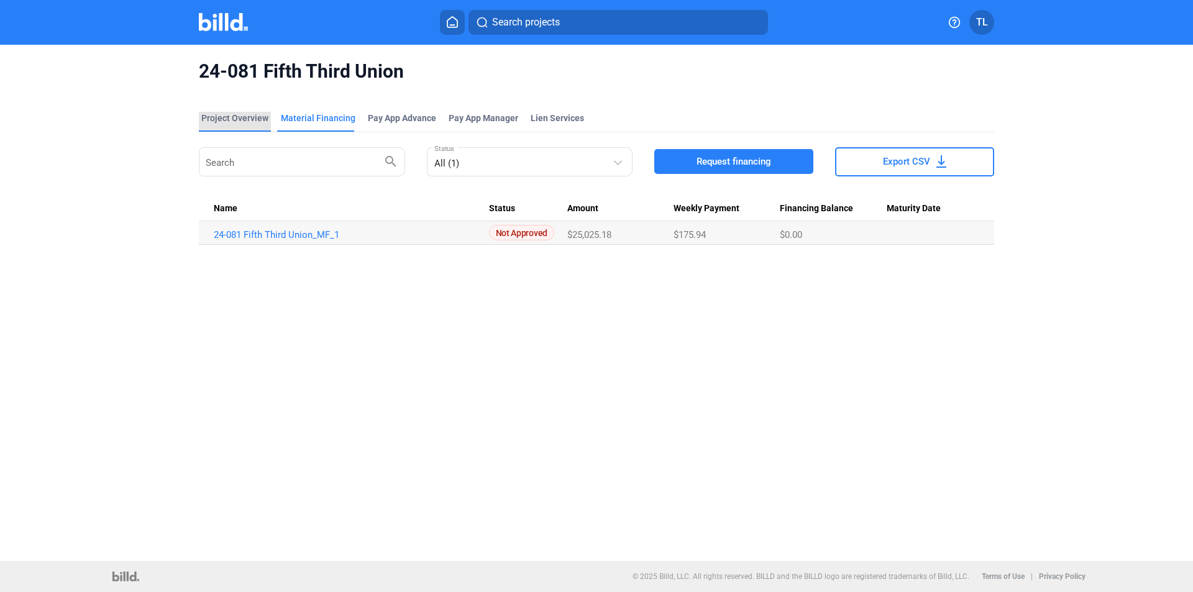
click at [227, 114] on div "Project Overview" at bounding box center [234, 118] width 67 height 12
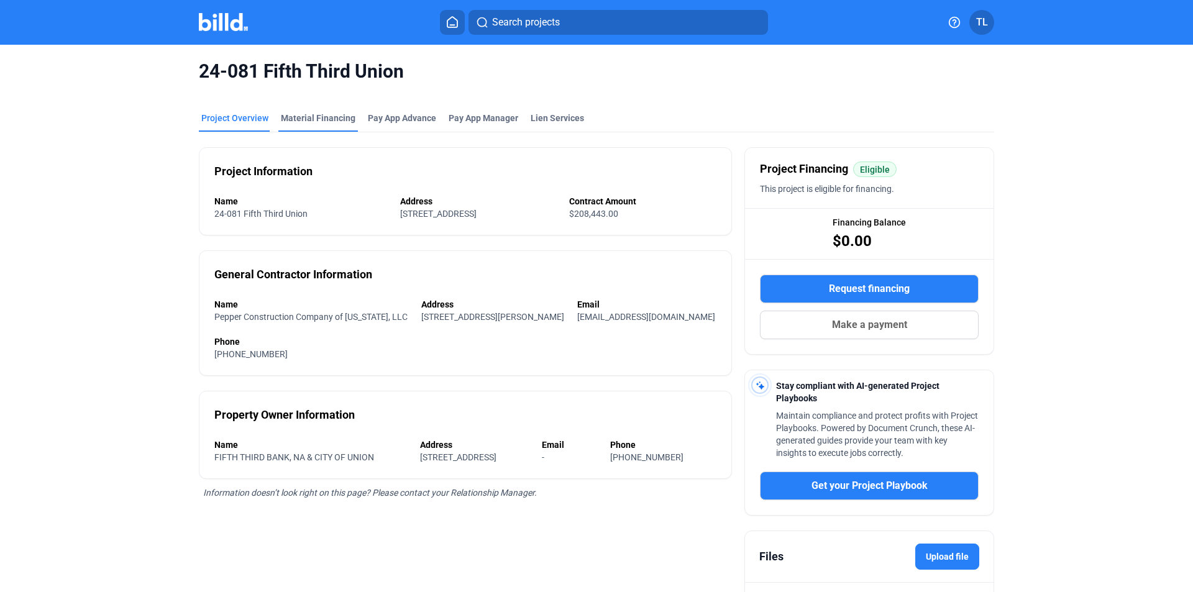
click at [308, 116] on div "Material Financing" at bounding box center [318, 118] width 75 height 12
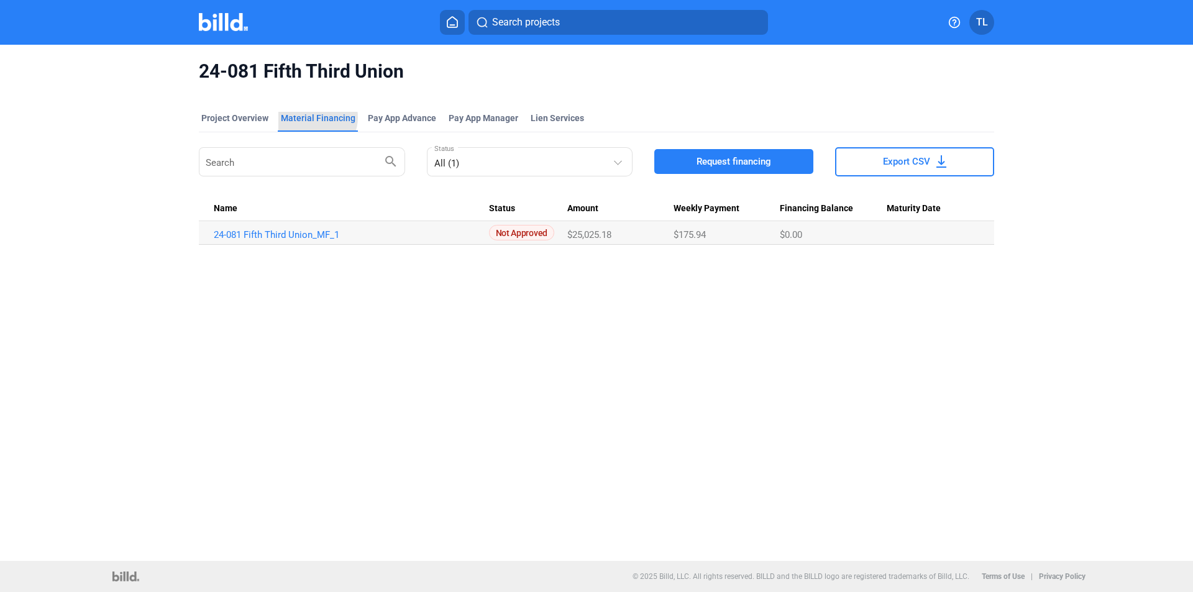
click at [314, 117] on div "Material Financing" at bounding box center [318, 118] width 75 height 12
click at [237, 119] on div "Project Overview" at bounding box center [234, 118] width 67 height 12
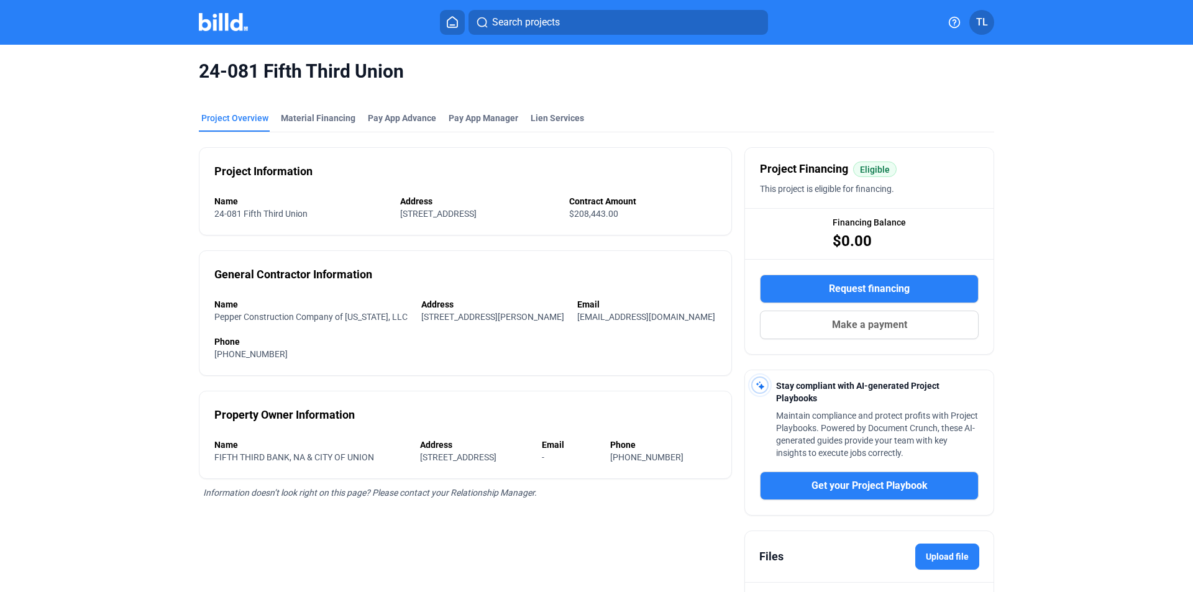
click at [223, 29] on img at bounding box center [223, 22] width 49 height 18
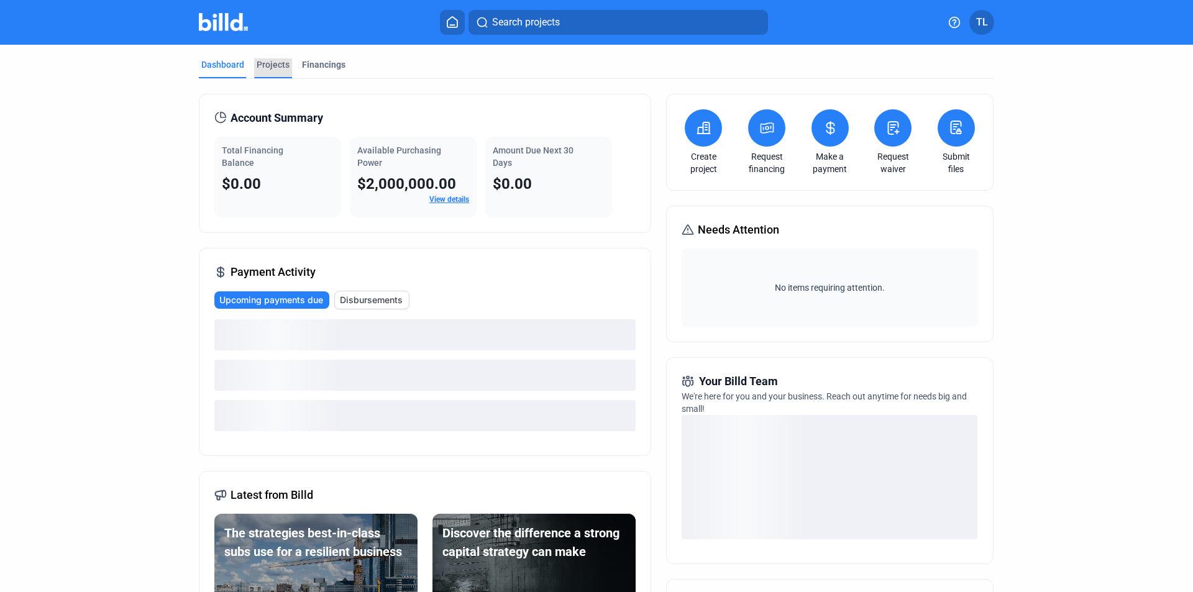
click at [269, 62] on div "Projects" at bounding box center [273, 64] width 33 height 12
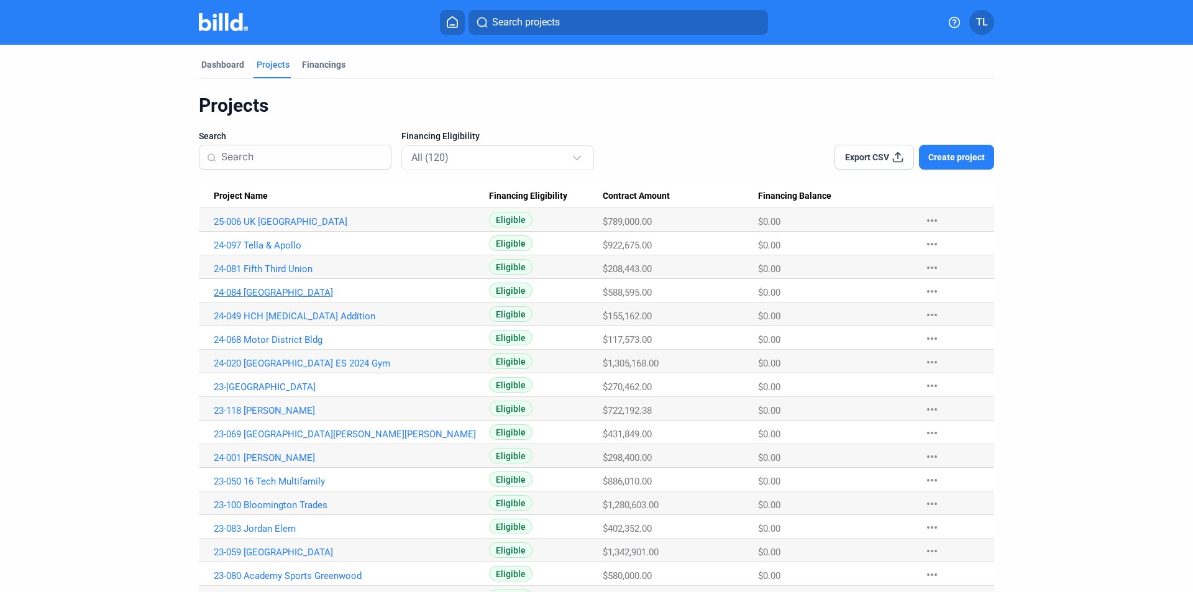
click at [290, 292] on link "24-084 [GEOGRAPHIC_DATA]" at bounding box center [351, 292] width 275 height 11
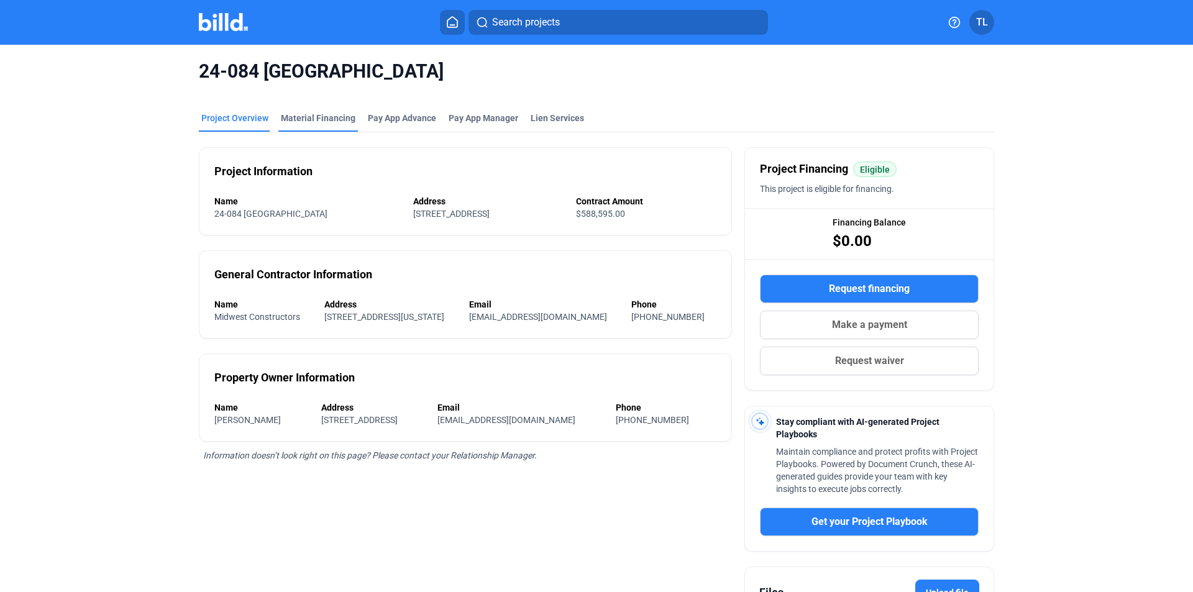
click at [311, 114] on div "Material Financing" at bounding box center [318, 118] width 75 height 12
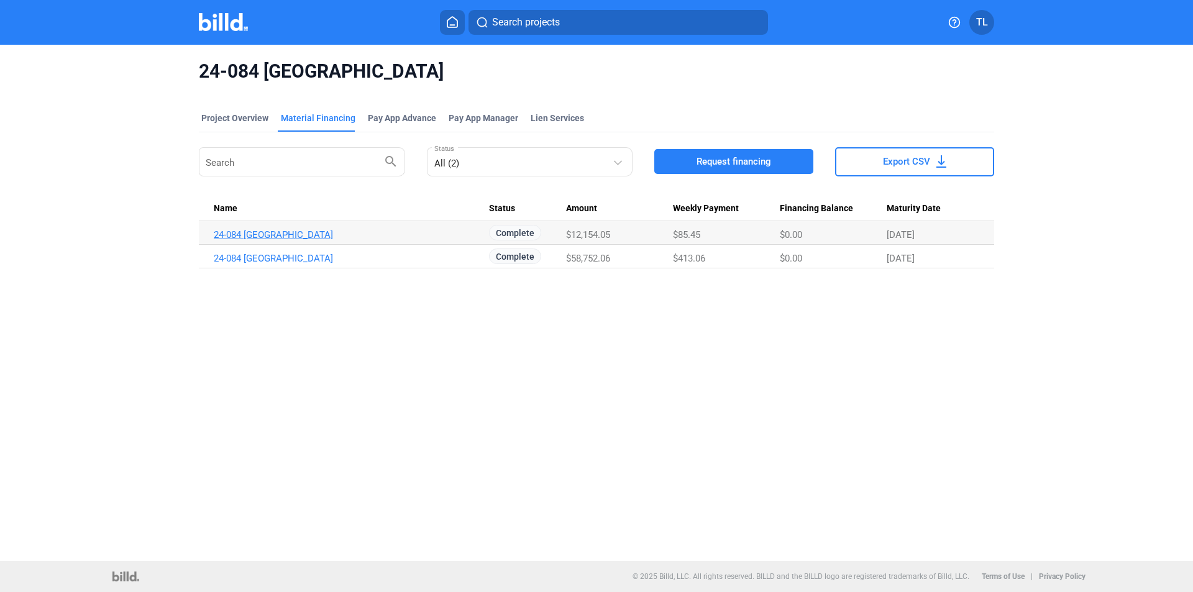
click at [288, 232] on link "24-084 [GEOGRAPHIC_DATA]" at bounding box center [351, 234] width 275 height 11
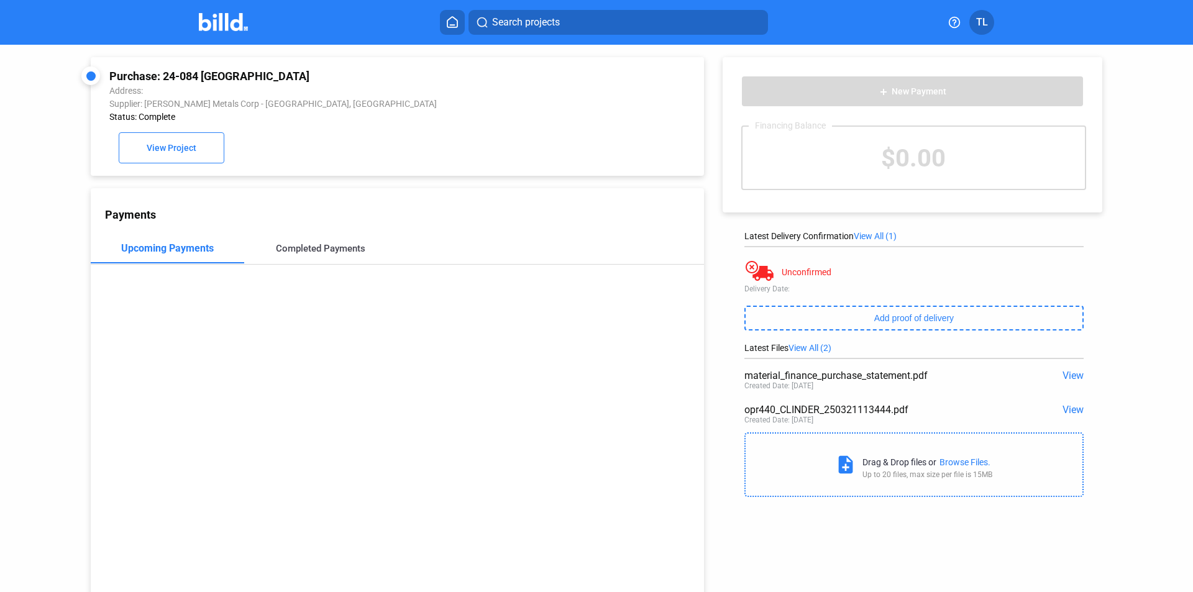
click at [340, 247] on div "Completed Payments" at bounding box center [321, 248] width 90 height 11
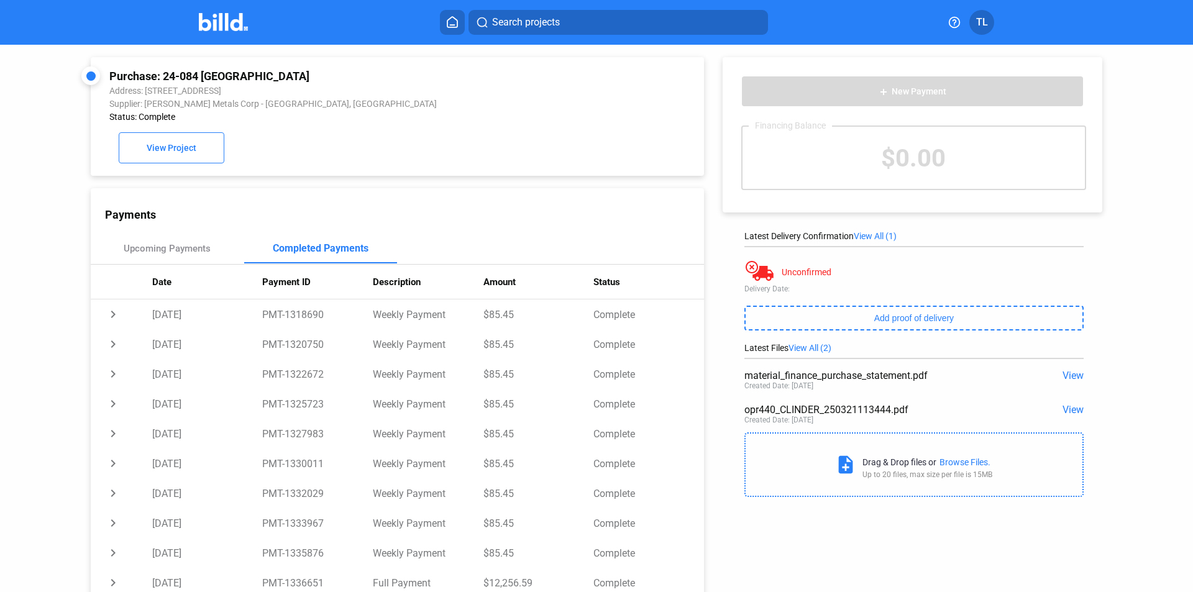
click at [206, 27] on img at bounding box center [223, 22] width 49 height 18
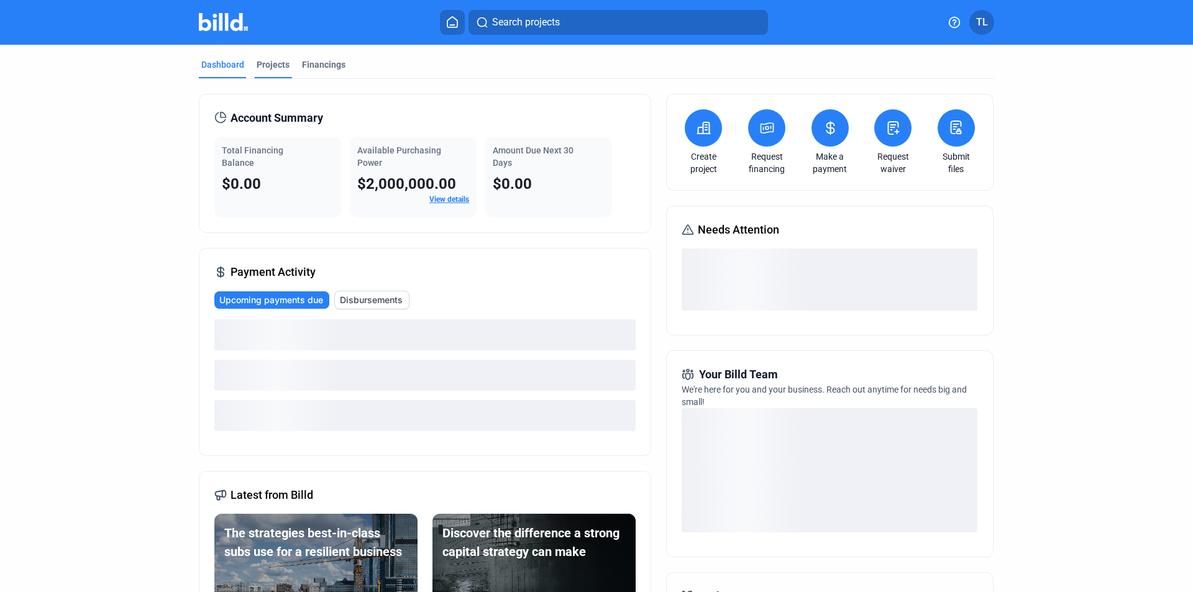
click at [267, 62] on div "Projects" at bounding box center [273, 64] width 33 height 12
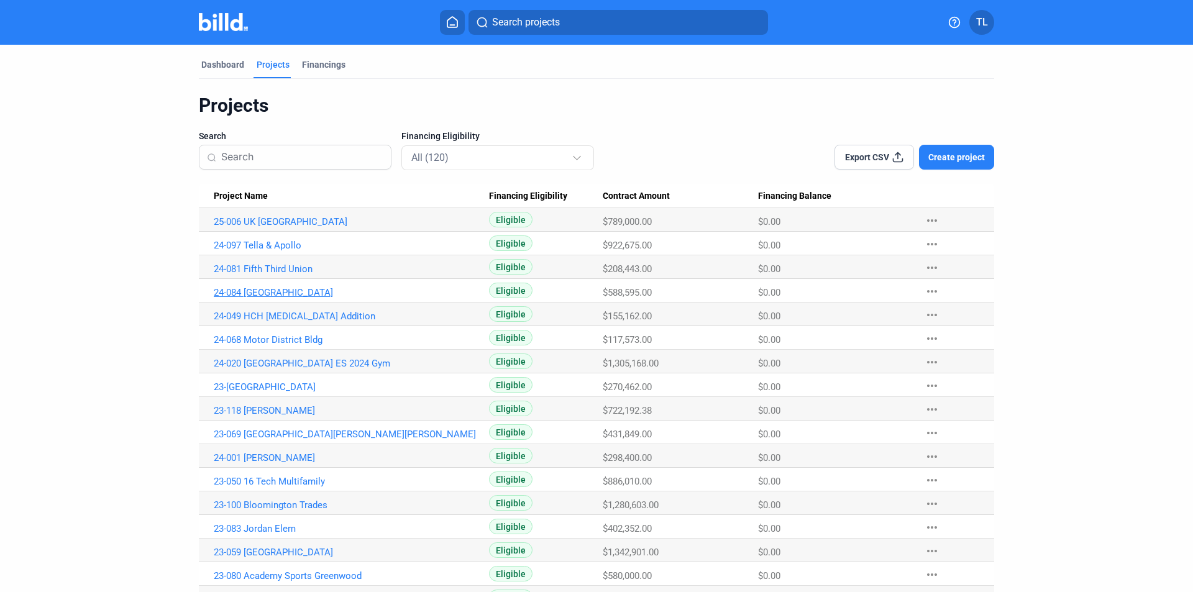
click at [275, 293] on link "24-084 [GEOGRAPHIC_DATA]" at bounding box center [351, 292] width 275 height 11
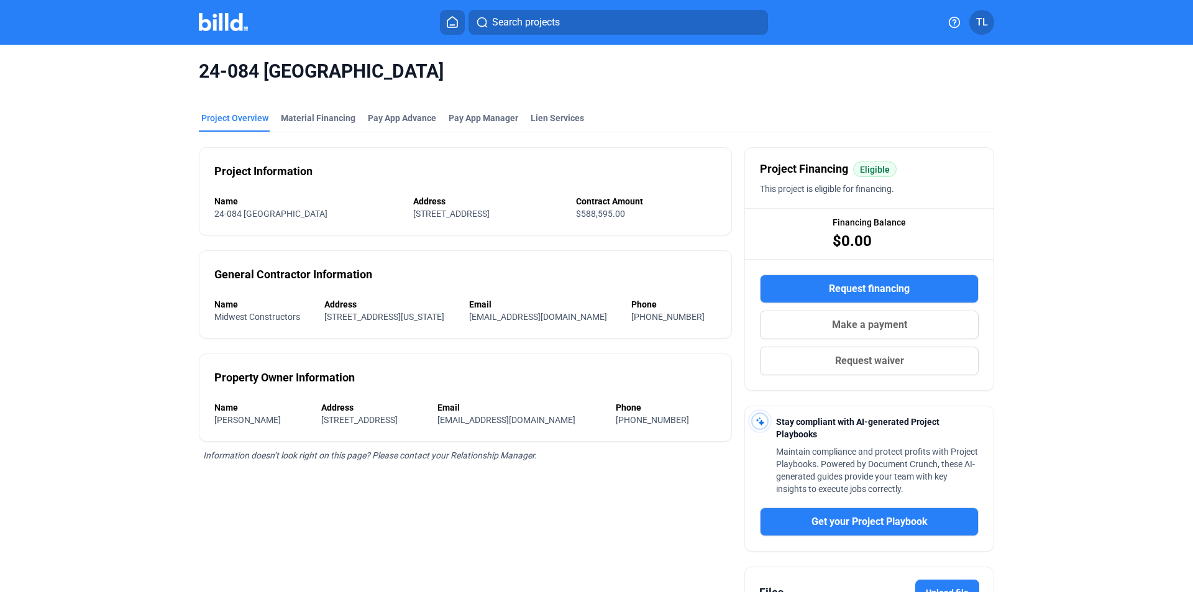
click at [232, 26] on img at bounding box center [223, 22] width 49 height 18
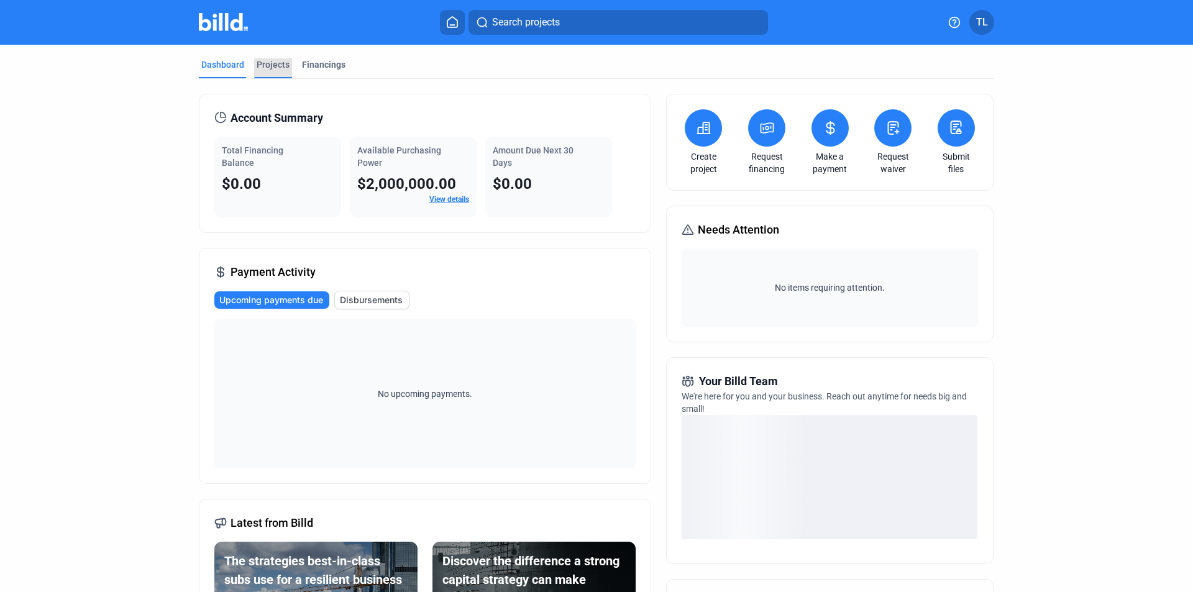
click at [274, 62] on div "Projects" at bounding box center [273, 64] width 33 height 12
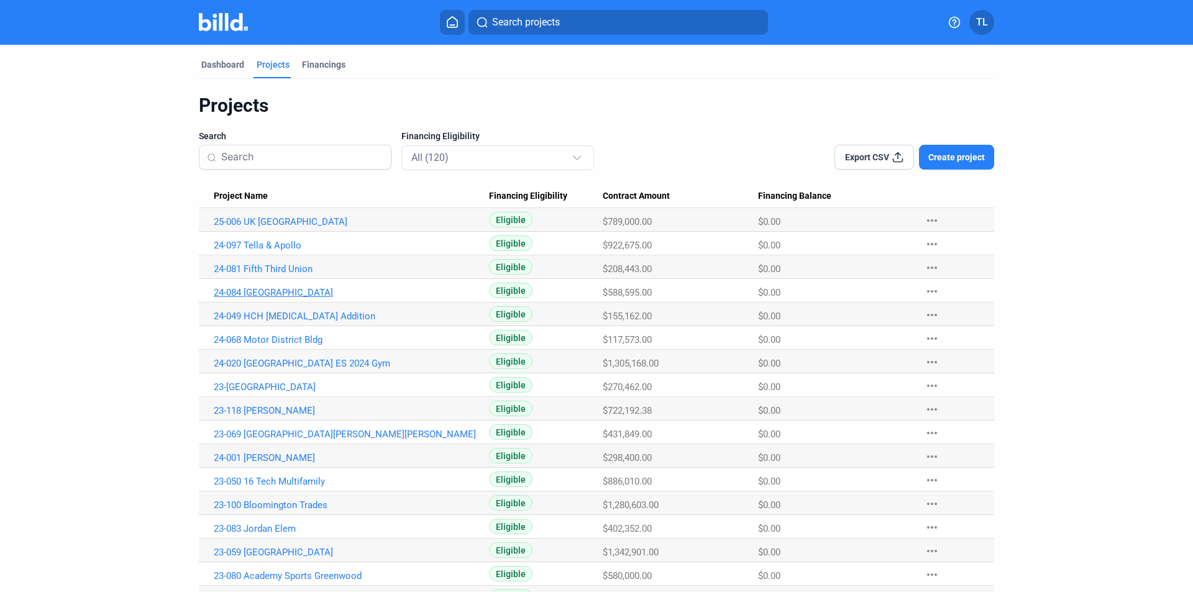
click at [275, 291] on link "24-084 [GEOGRAPHIC_DATA]" at bounding box center [351, 292] width 275 height 11
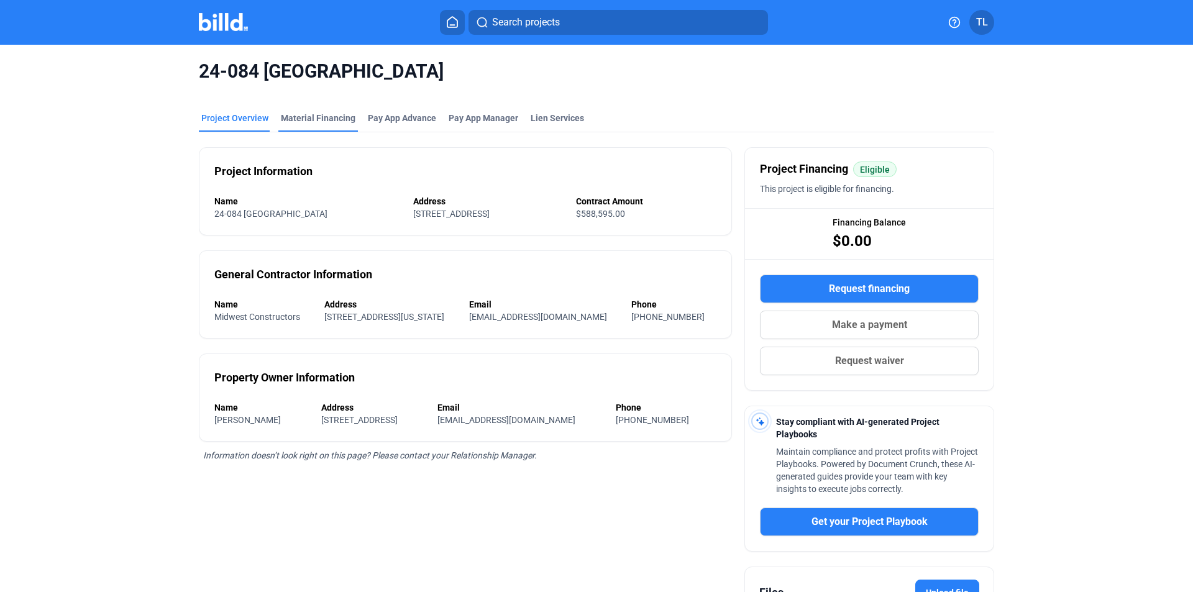
click at [309, 114] on div "Material Financing" at bounding box center [318, 118] width 75 height 12
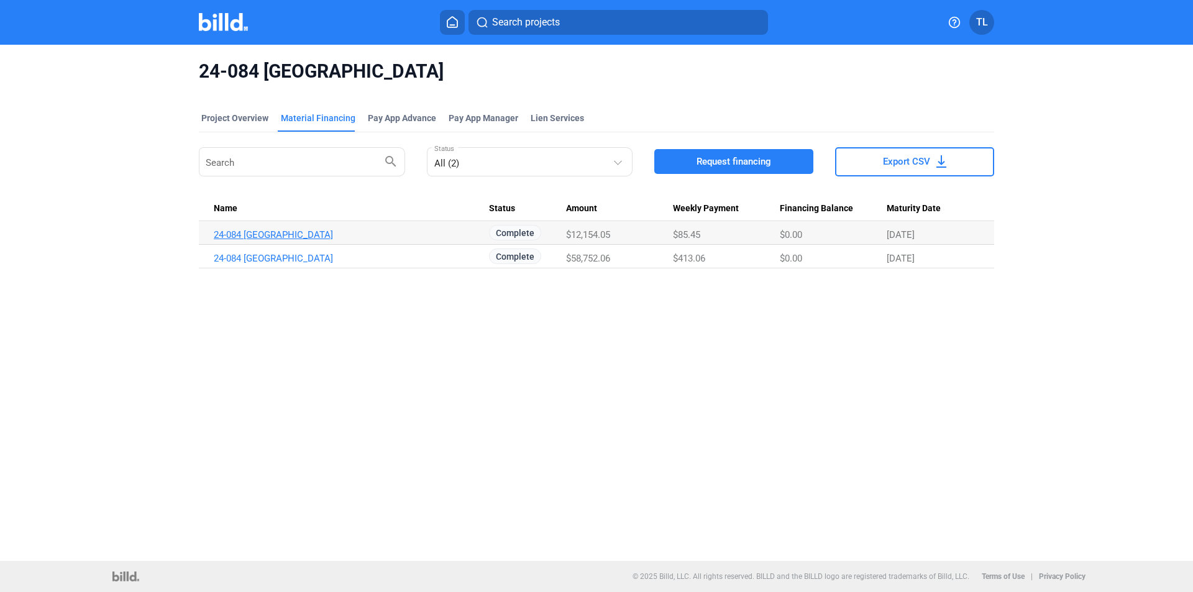
click at [280, 229] on link "24-084 [GEOGRAPHIC_DATA]" at bounding box center [351, 234] width 275 height 11
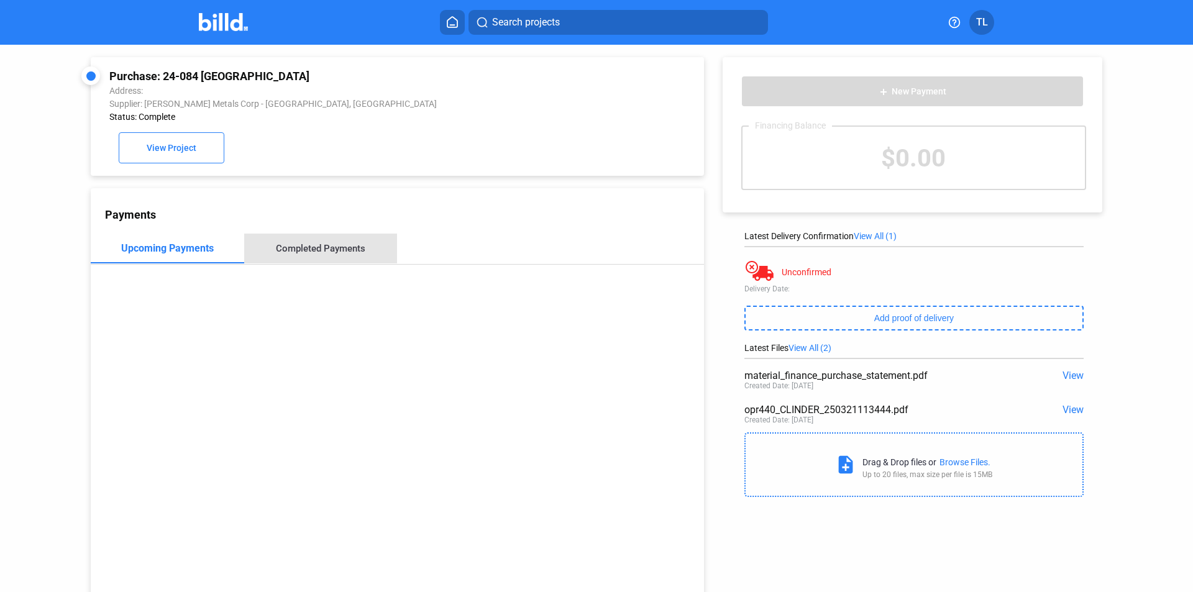
click at [333, 241] on div "Completed Payments" at bounding box center [321, 249] width 154 height 30
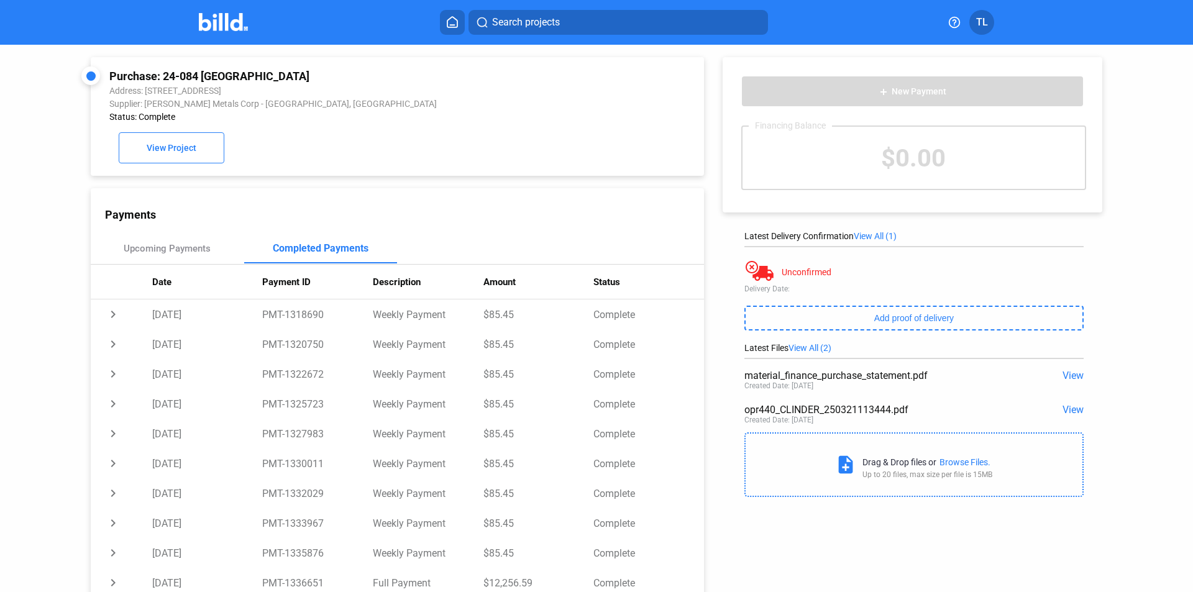
click at [234, 31] on div at bounding box center [236, 22] width 75 height 20
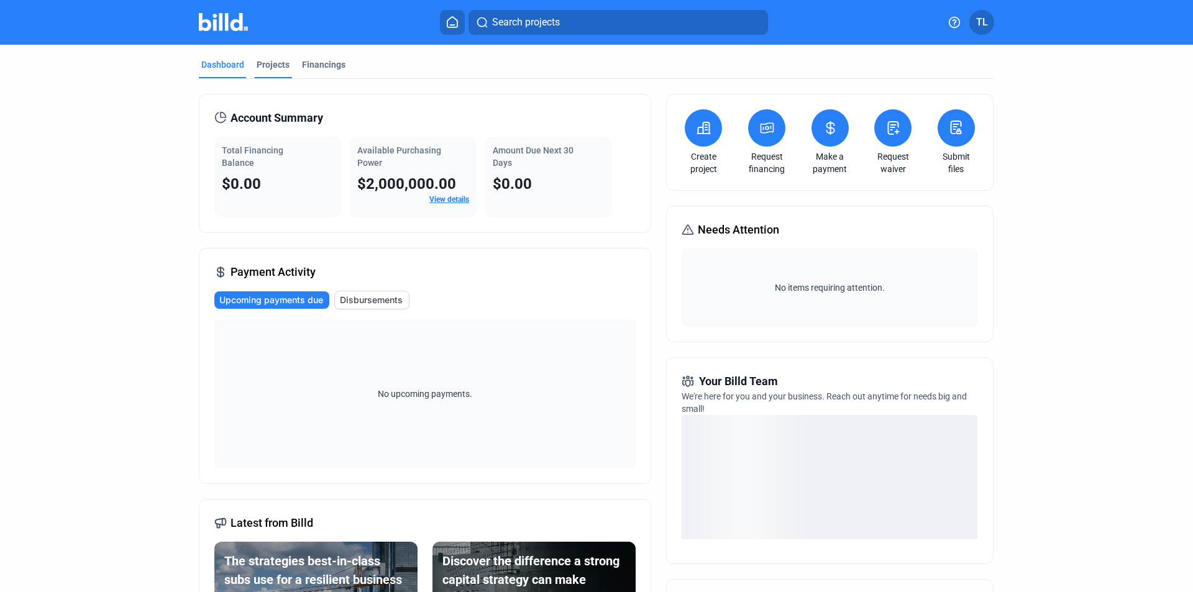
click at [270, 63] on div "Projects" at bounding box center [273, 64] width 33 height 12
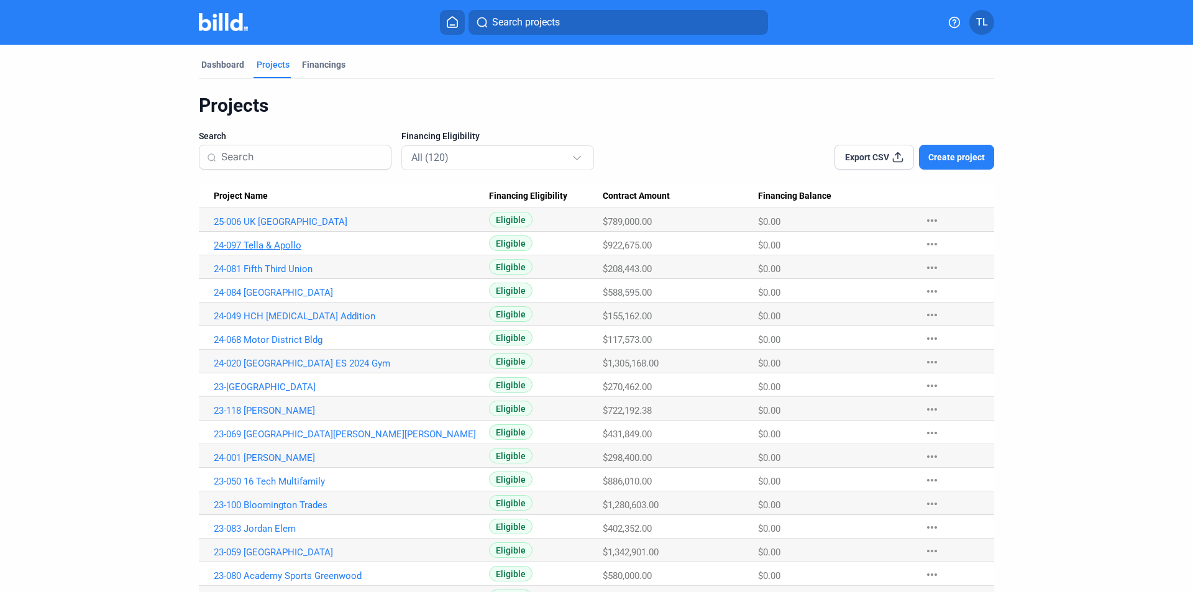
click at [277, 242] on link "24-097 Tella & Apollo" at bounding box center [351, 245] width 275 height 11
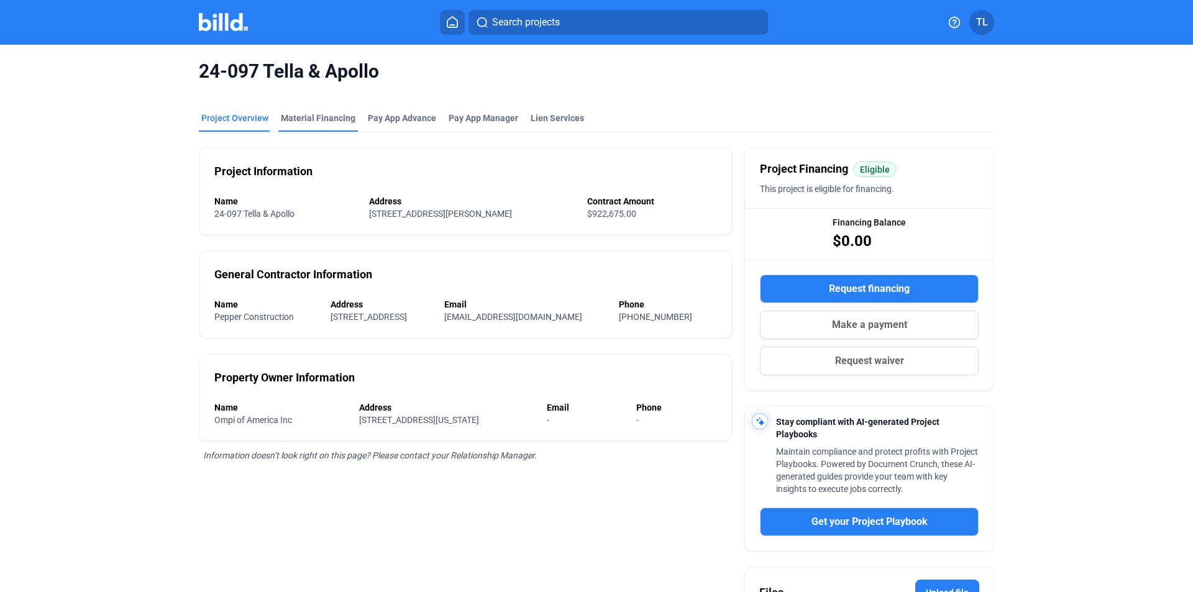
click at [323, 117] on div "Material Financing" at bounding box center [318, 118] width 75 height 12
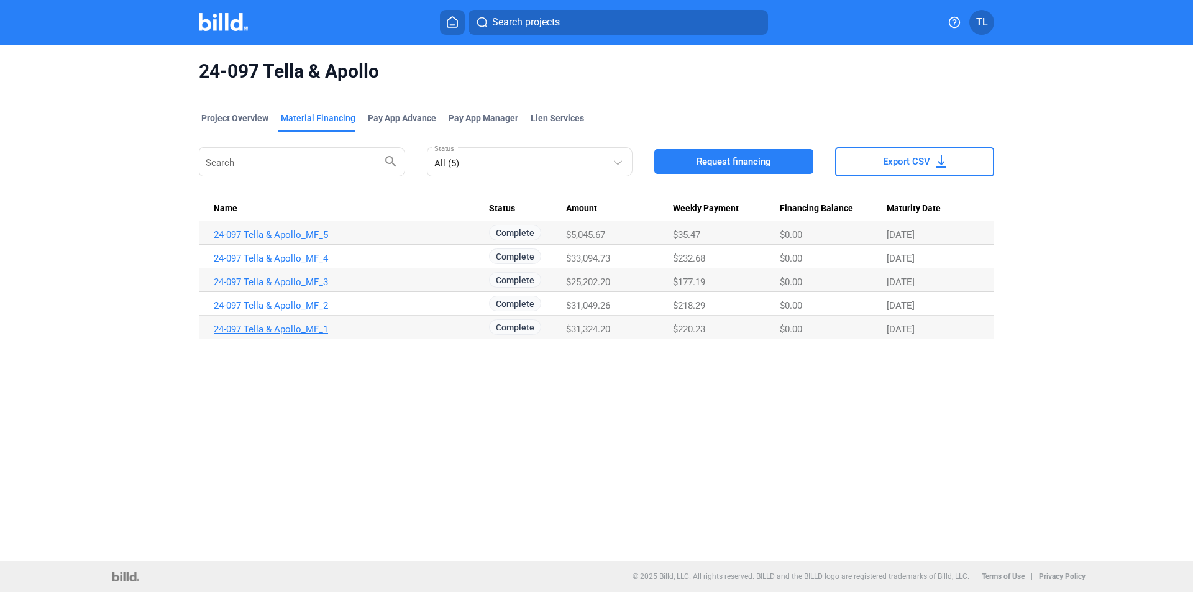
click at [308, 327] on link "24-097 Tella & Apollo_MF_1" at bounding box center [351, 329] width 275 height 11
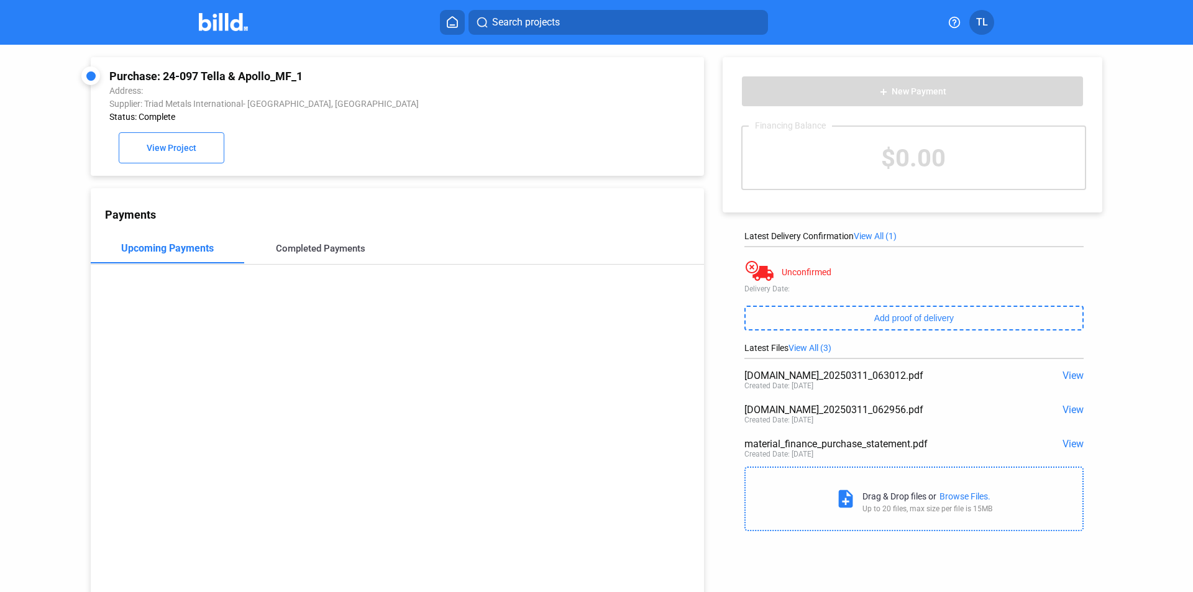
click at [347, 254] on div "Completed Payments" at bounding box center [321, 248] width 90 height 11
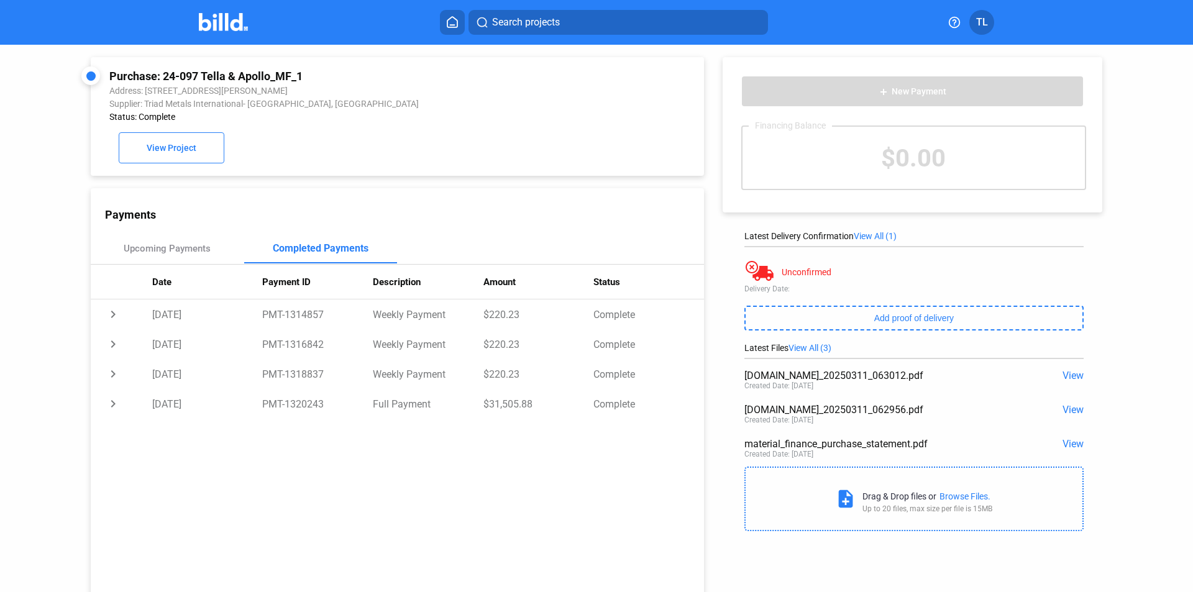
click at [213, 23] on img at bounding box center [223, 22] width 49 height 18
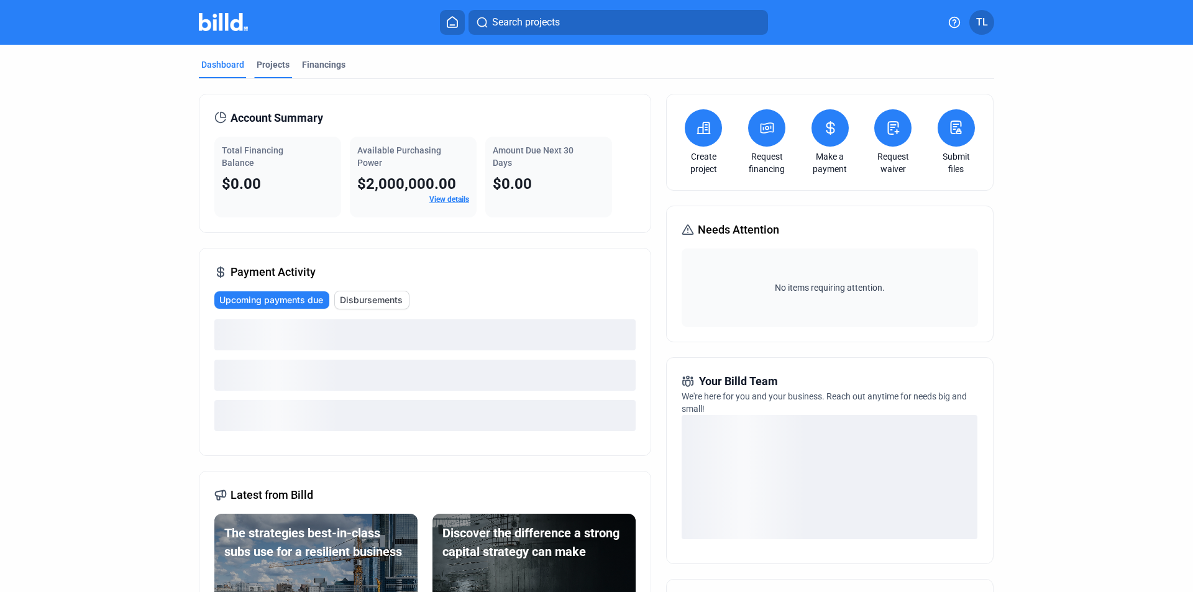
click at [273, 65] on div "Projects" at bounding box center [273, 64] width 33 height 12
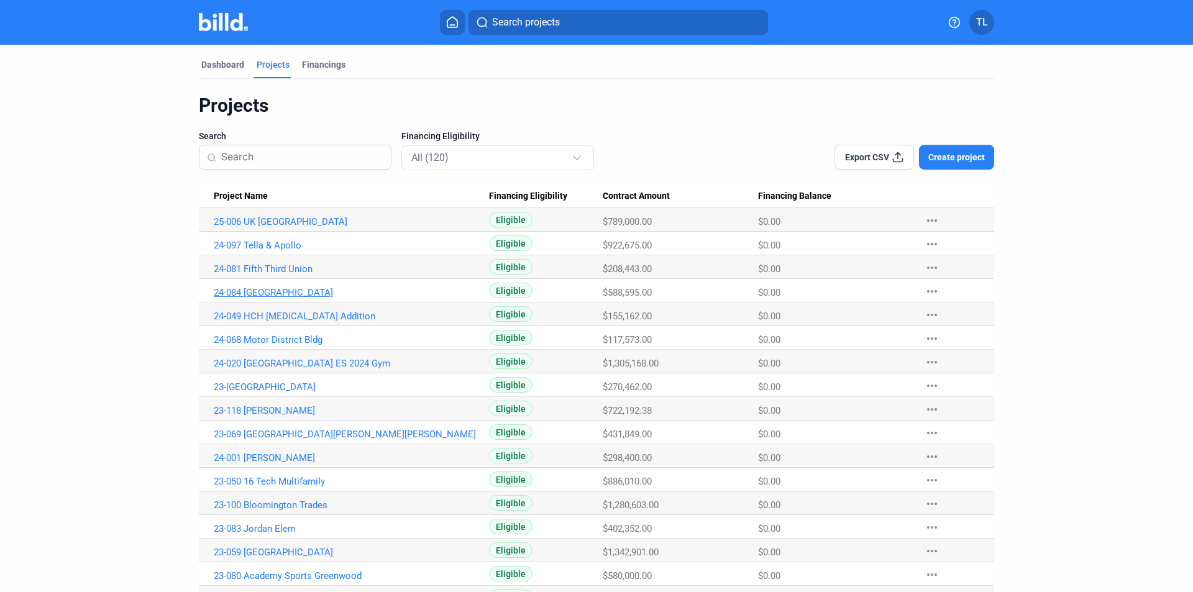
click at [281, 293] on link "24-084 [GEOGRAPHIC_DATA]" at bounding box center [351, 292] width 275 height 11
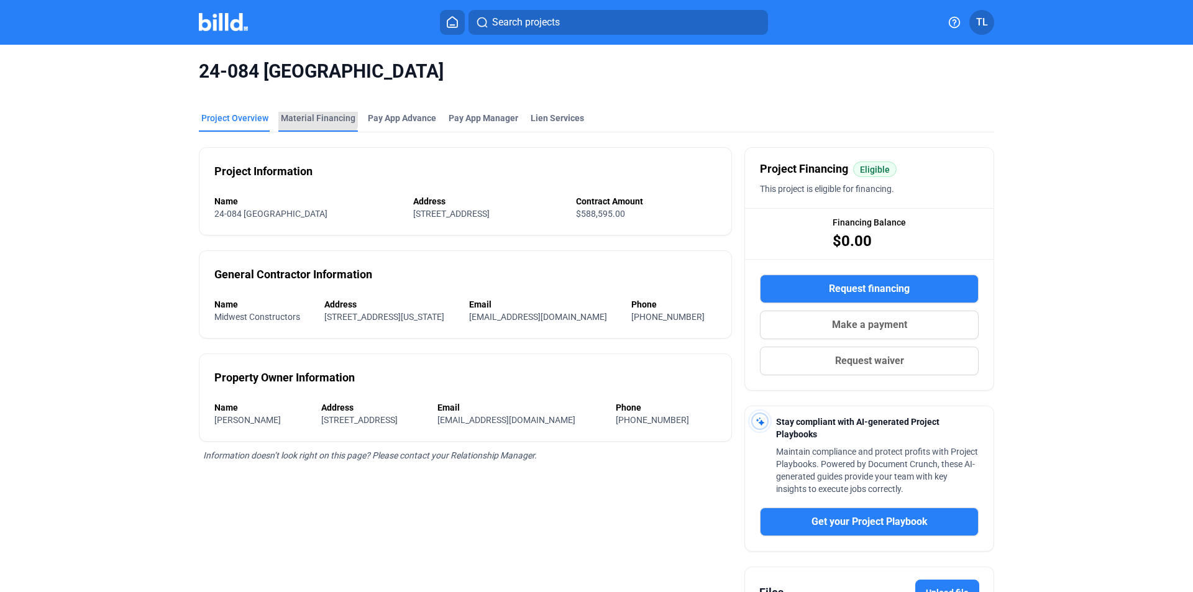
click at [312, 114] on div "Material Financing" at bounding box center [318, 118] width 75 height 12
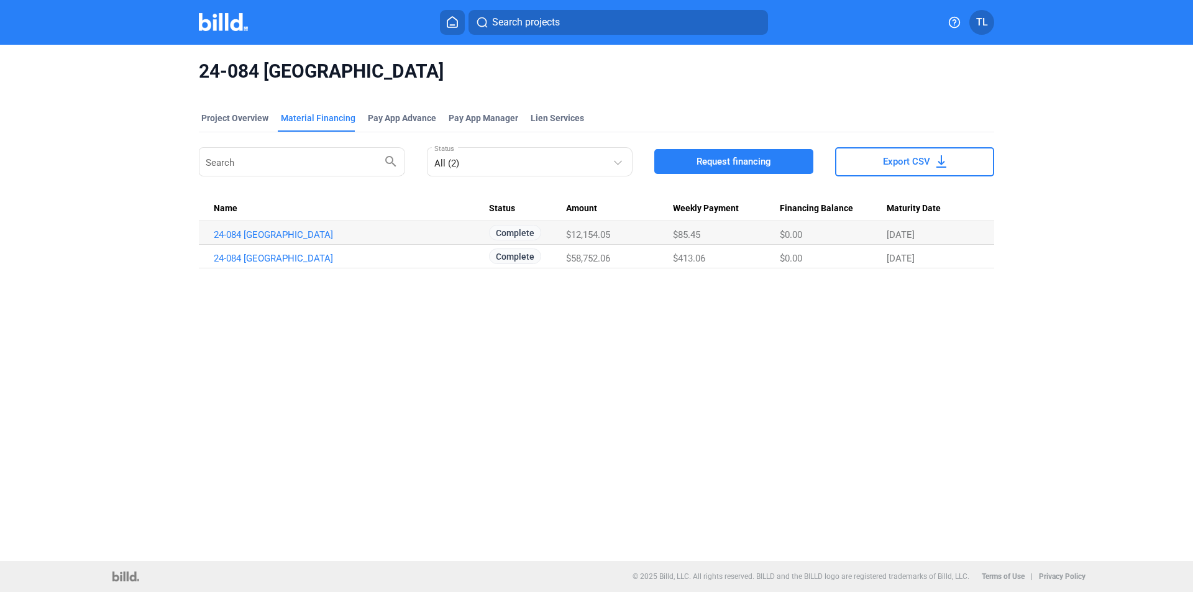
click at [224, 22] on img at bounding box center [223, 22] width 49 height 18
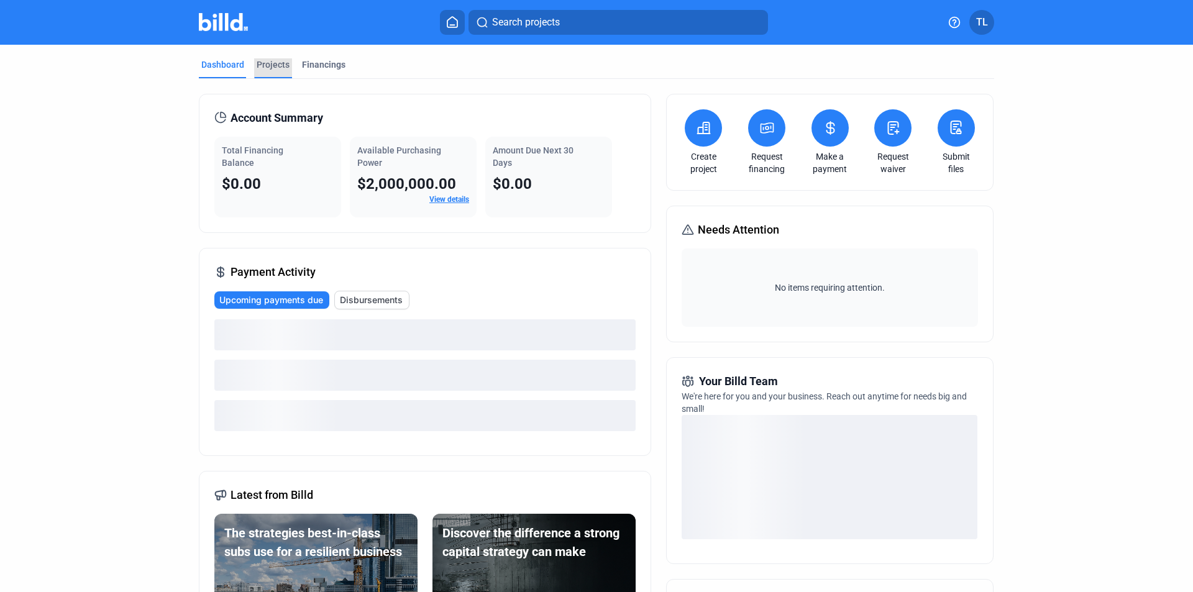
click at [268, 63] on div "Projects" at bounding box center [273, 64] width 33 height 12
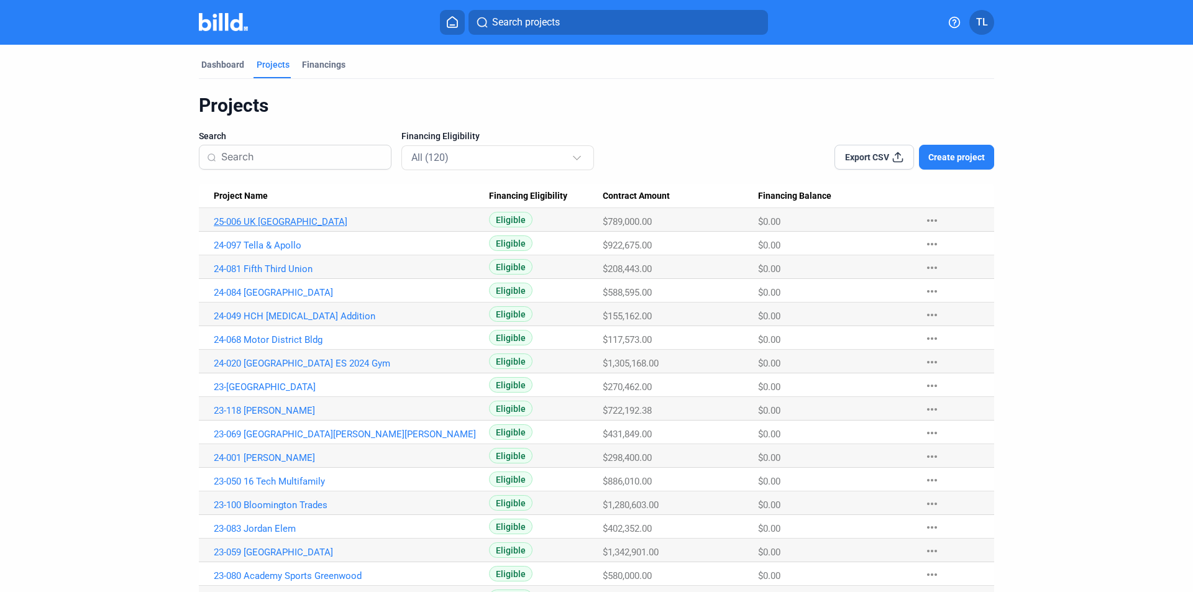
click at [260, 221] on link "25-006 UK [GEOGRAPHIC_DATA]" at bounding box center [351, 221] width 275 height 11
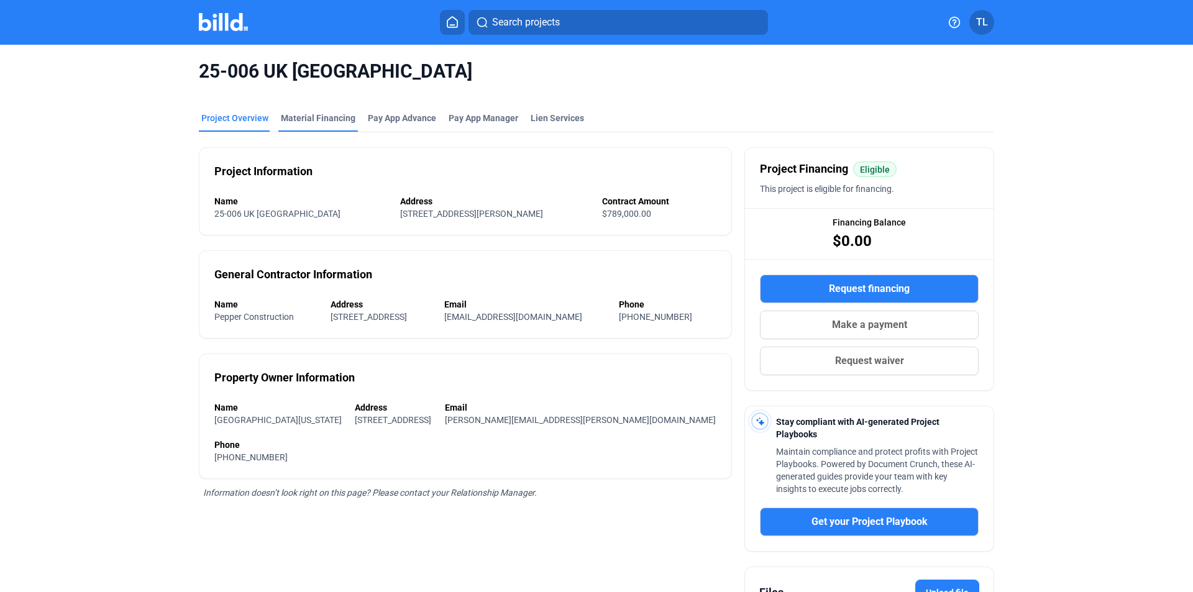
click at [313, 112] on div "Material Financing" at bounding box center [318, 118] width 75 height 12
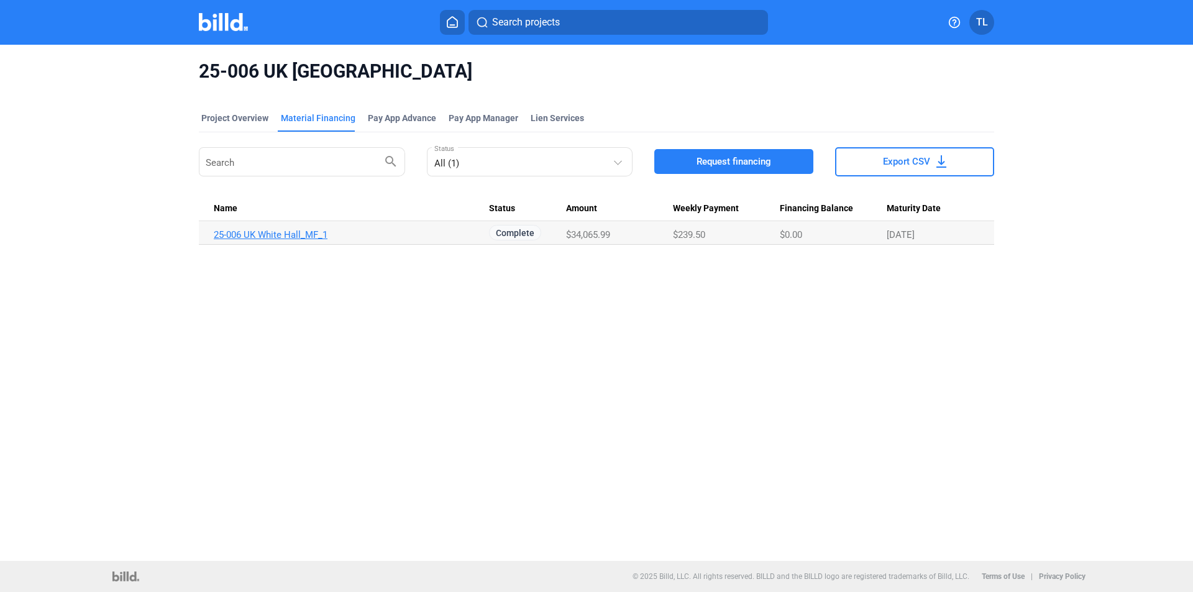
click at [306, 234] on link "25-006 UK White Hall_MF_1" at bounding box center [351, 234] width 275 height 11
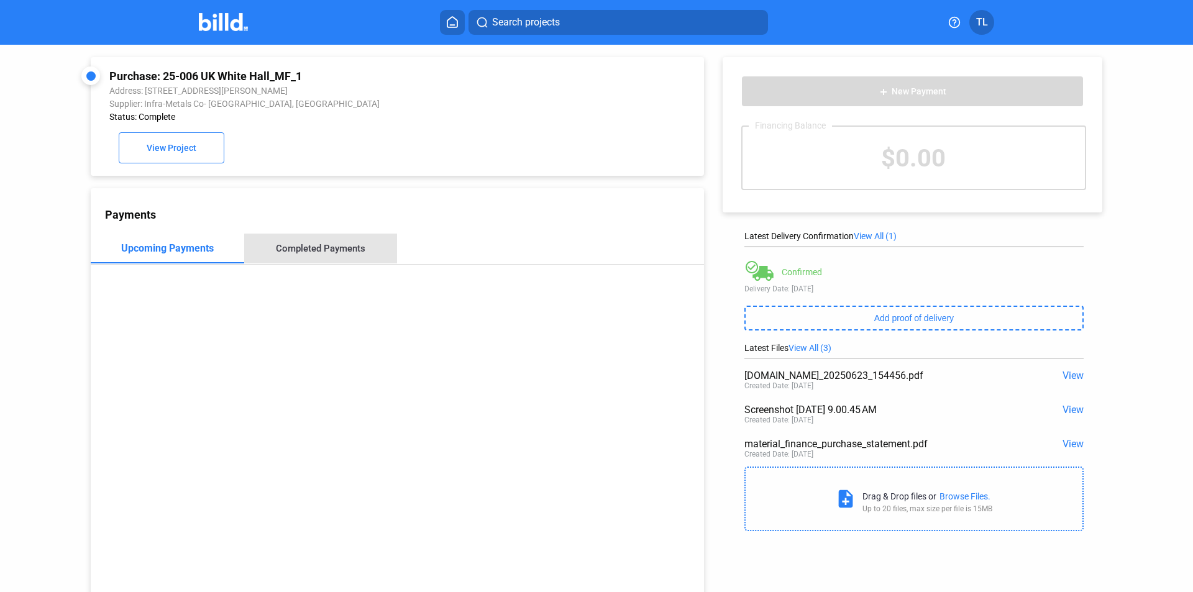
click at [331, 252] on div "Completed Payments" at bounding box center [321, 248] width 90 height 11
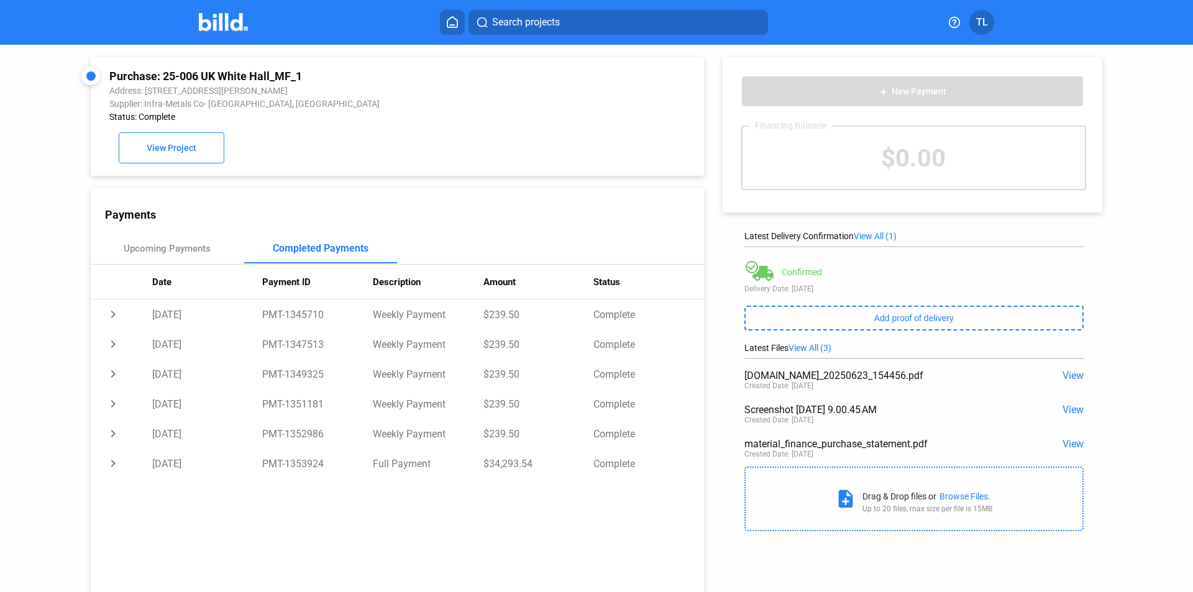
click at [215, 24] on img at bounding box center [223, 22] width 49 height 18
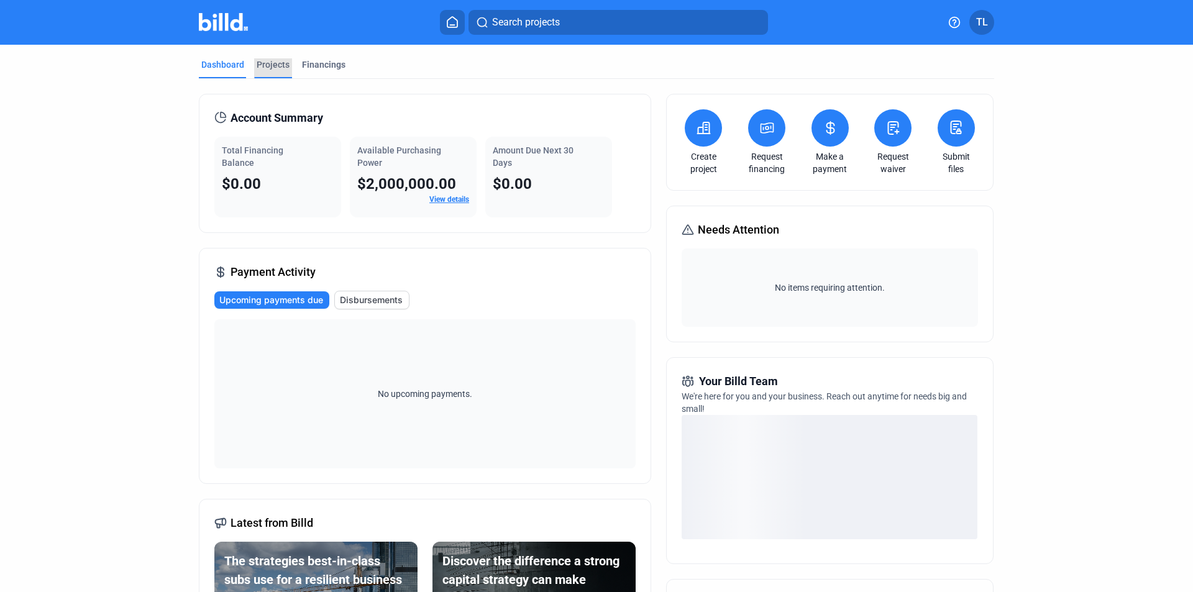
click at [270, 62] on div "Projects" at bounding box center [273, 64] width 33 height 12
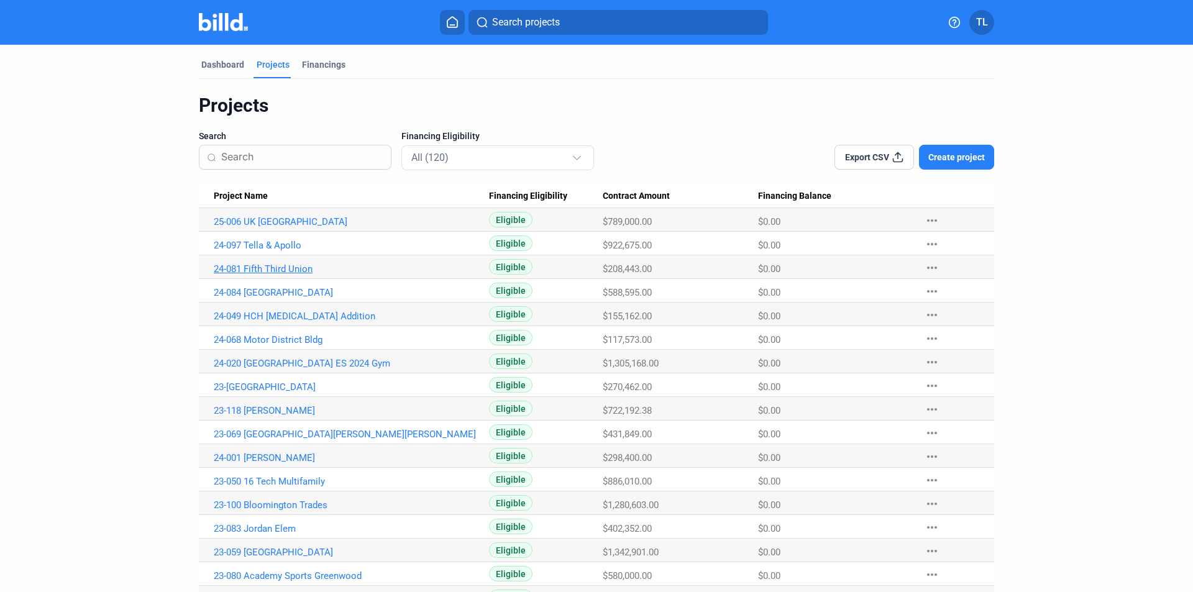
click at [301, 271] on link "24-081 Fifth Third Union" at bounding box center [351, 269] width 275 height 11
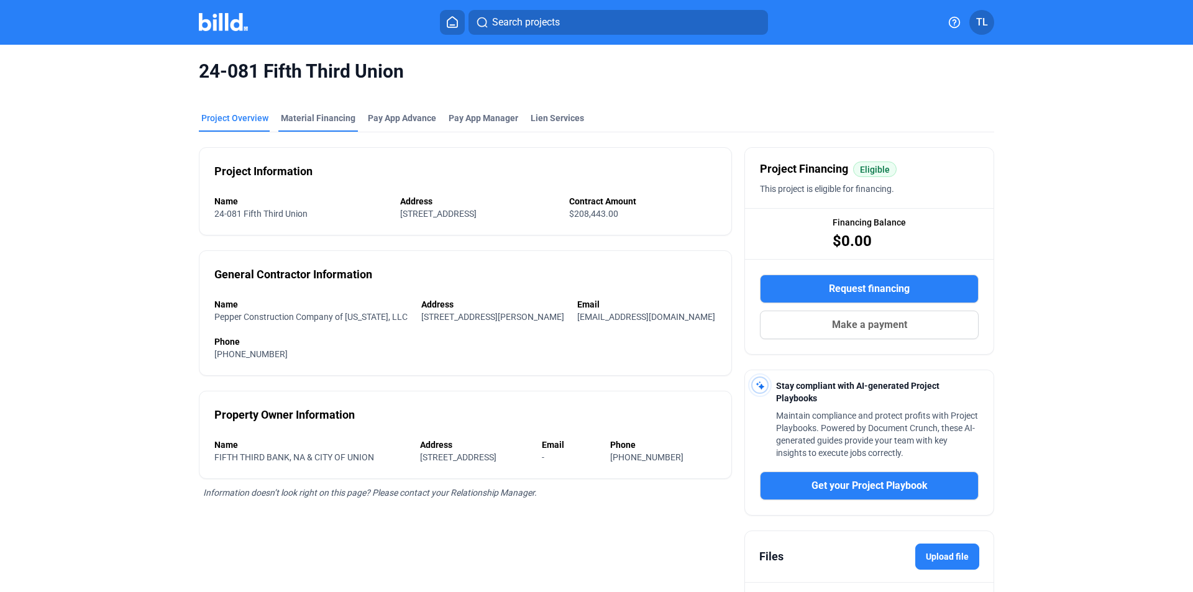
click at [319, 114] on div "Material Financing" at bounding box center [318, 118] width 75 height 12
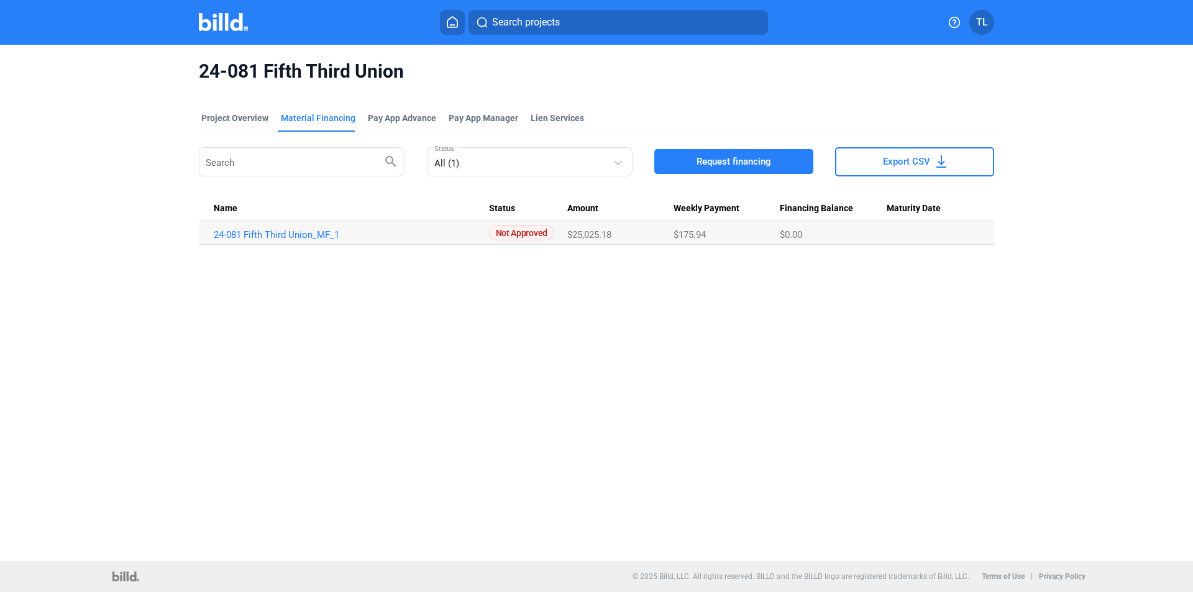
click at [223, 24] on img at bounding box center [223, 22] width 49 height 18
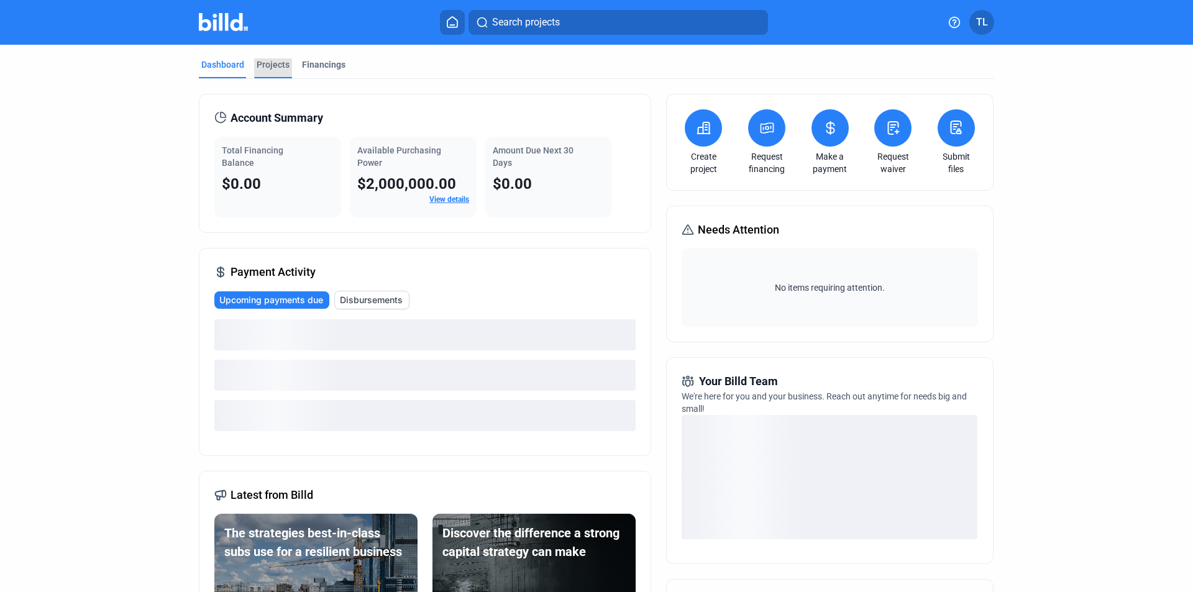
click at [265, 65] on div "Projects" at bounding box center [273, 64] width 33 height 12
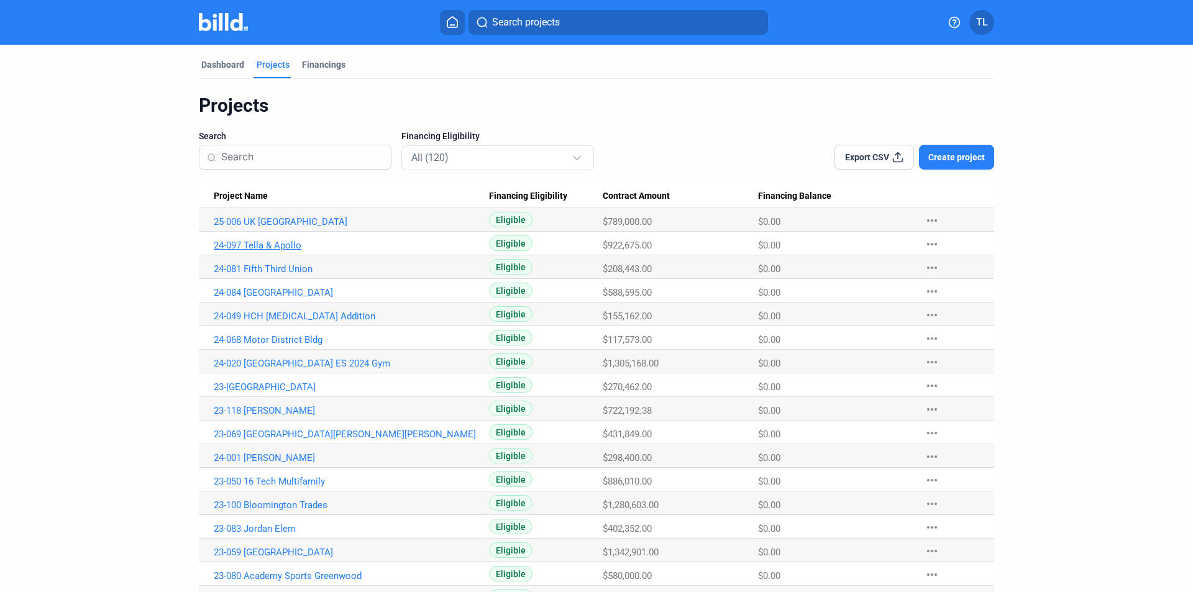
click at [256, 248] on link "24-097 Tella & Apollo" at bounding box center [351, 245] width 275 height 11
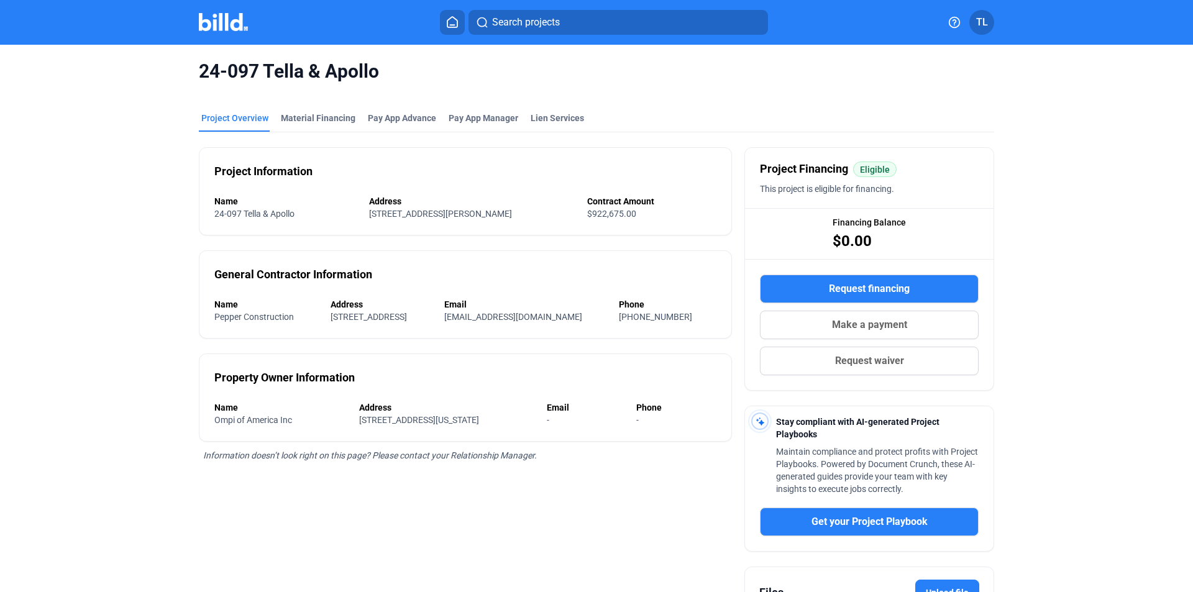
click at [296, 108] on mat-tab-group "Project Overview Material Financing Pay App Advance Pay App Manager Lien Servic…" at bounding box center [597, 395] width 796 height 594
click at [297, 115] on div "Material Financing" at bounding box center [318, 118] width 75 height 12
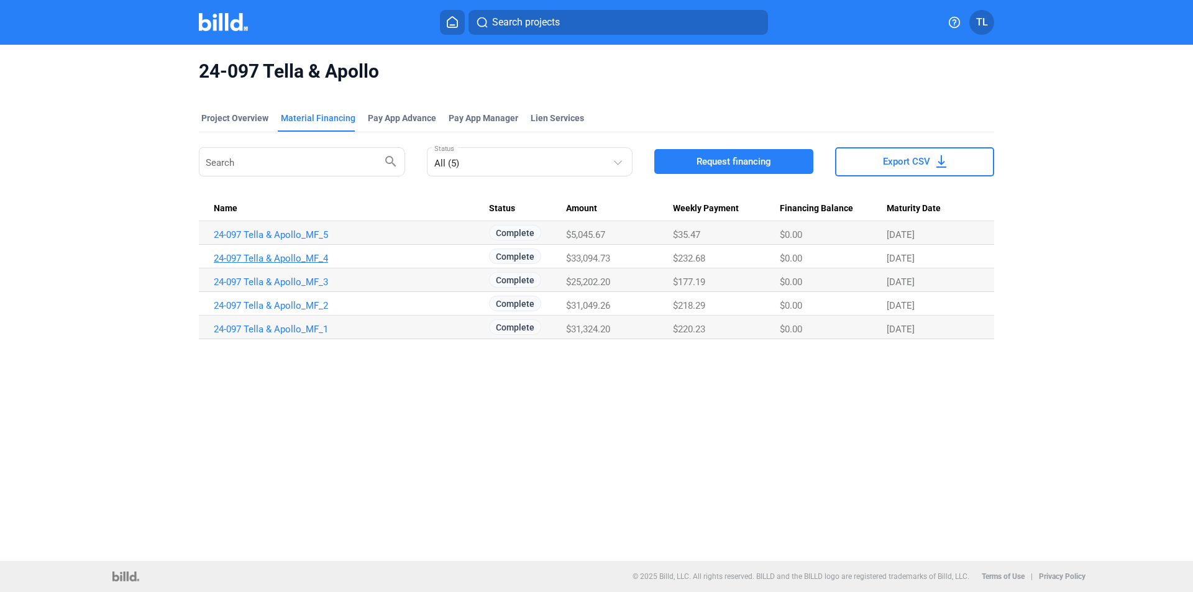
click at [292, 258] on link "24-097 Tella & Apollo_MF_4" at bounding box center [351, 258] width 275 height 11
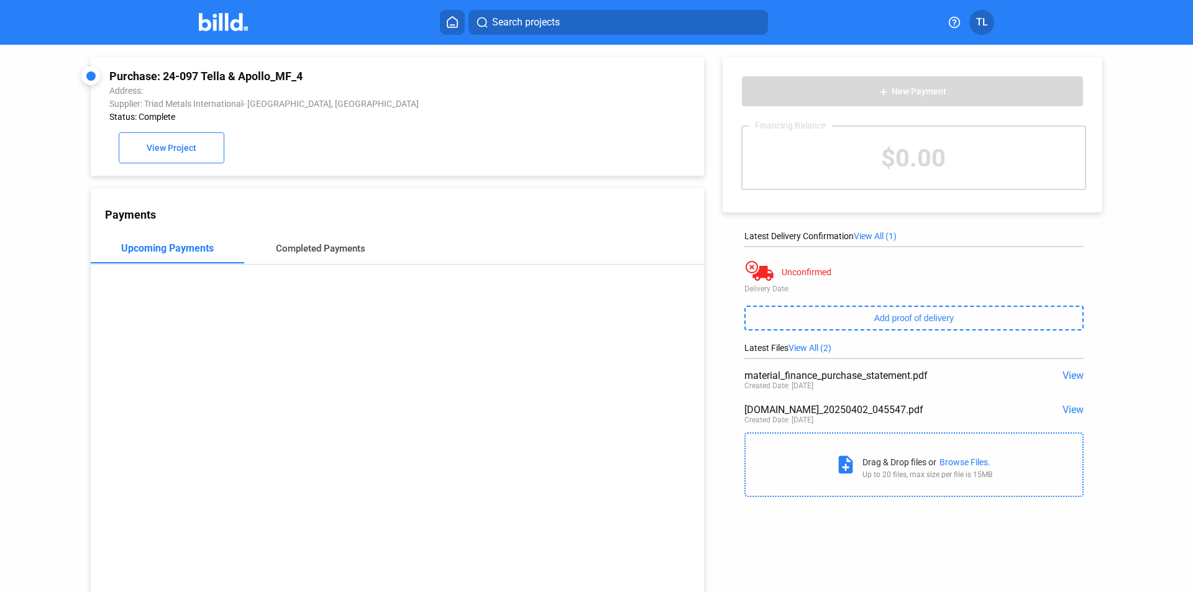
click at [296, 252] on div "Completed Payments" at bounding box center [321, 248] width 90 height 11
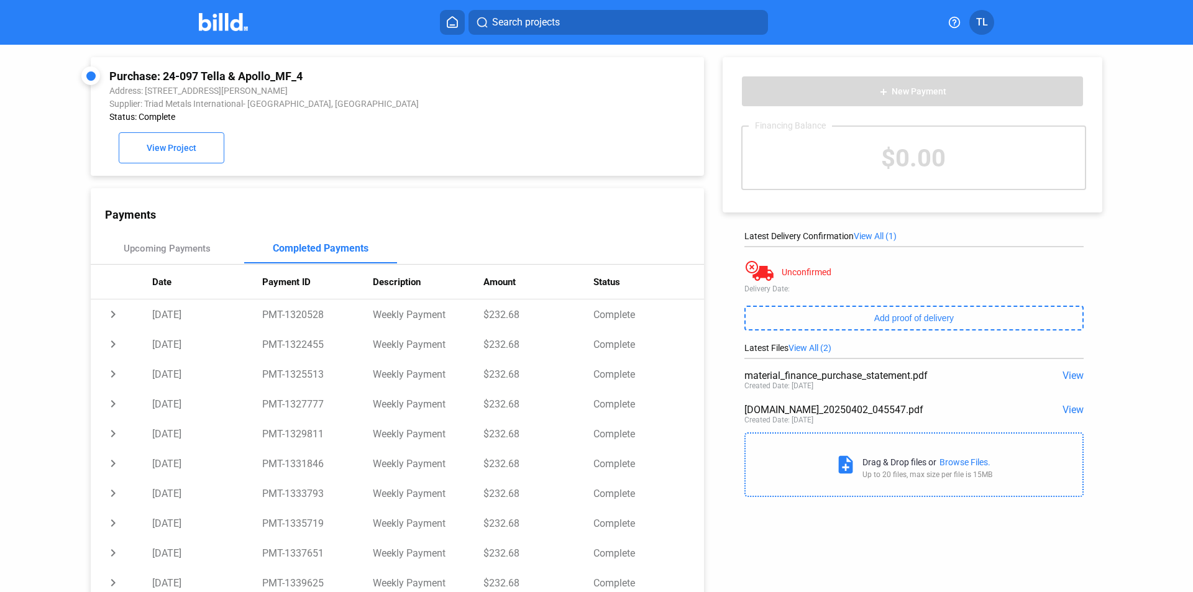
click at [236, 25] on img at bounding box center [223, 22] width 49 height 18
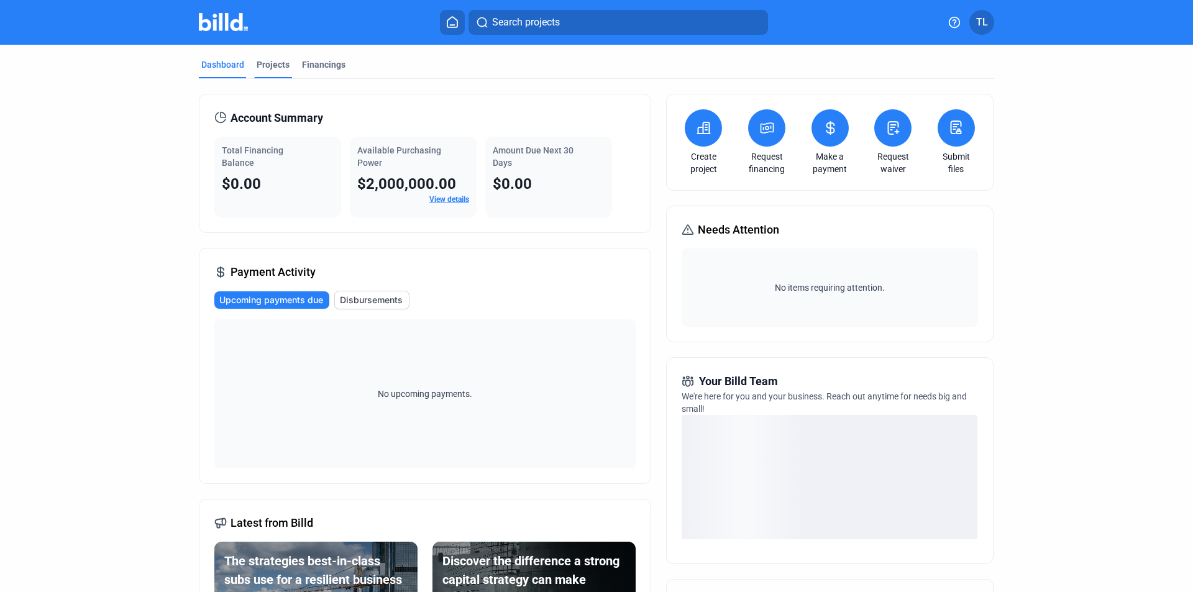
click at [273, 63] on div "Projects" at bounding box center [273, 64] width 33 height 12
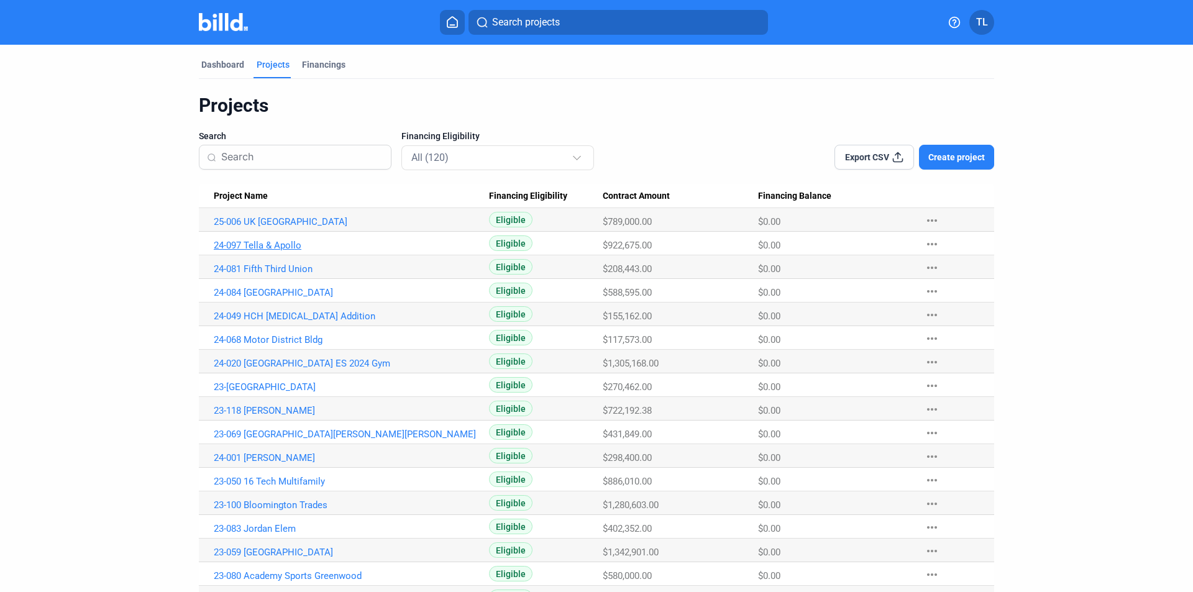
click at [253, 243] on link "24-097 Tella & Apollo" at bounding box center [351, 245] width 275 height 11
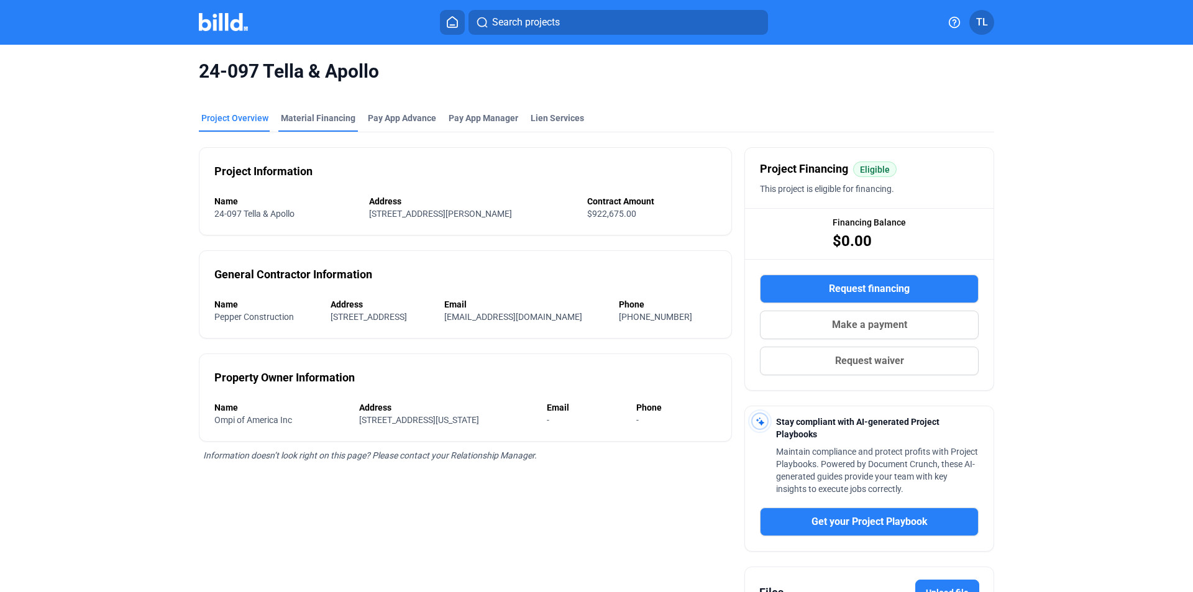
click at [321, 120] on div "Material Financing" at bounding box center [318, 118] width 75 height 12
